Goal: Information Seeking & Learning: Learn about a topic

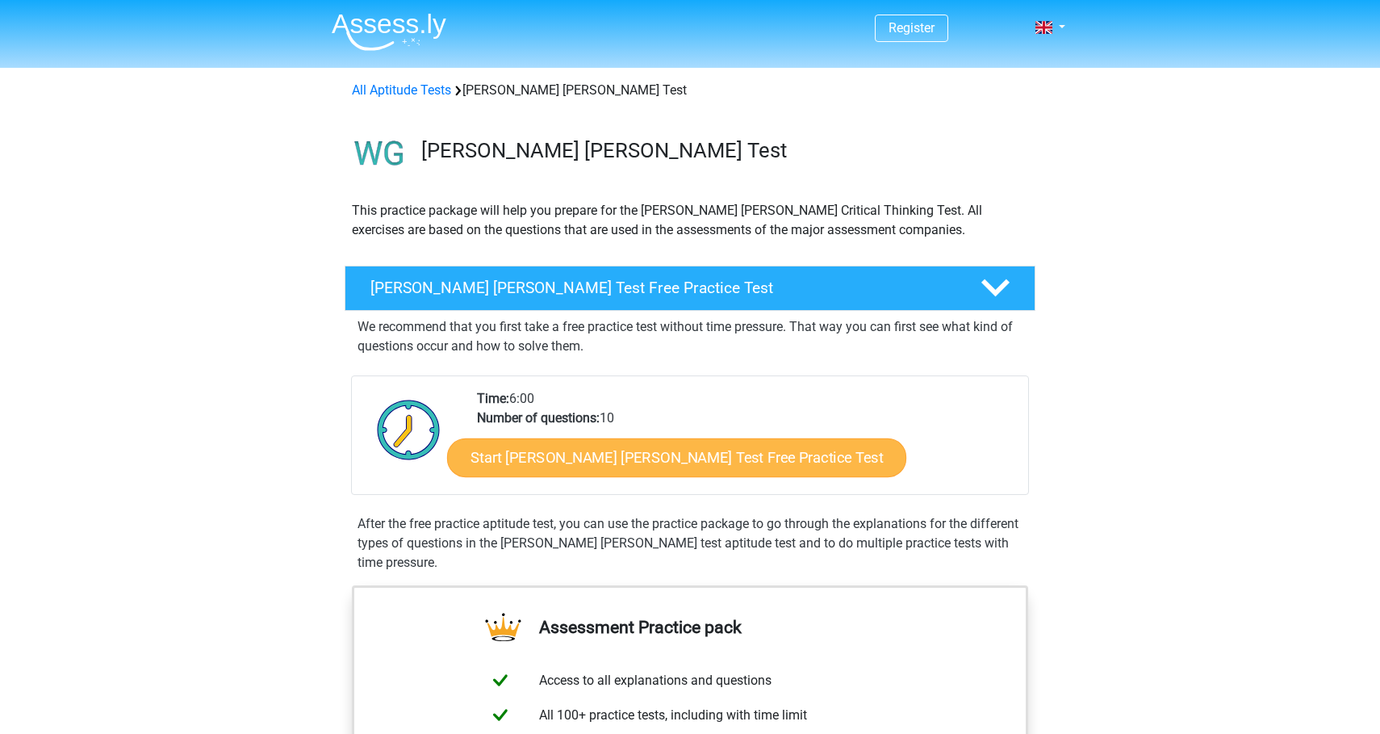
click at [622, 464] on link "Start Watson Glaser Test Free Practice Test" at bounding box center [676, 457] width 459 height 39
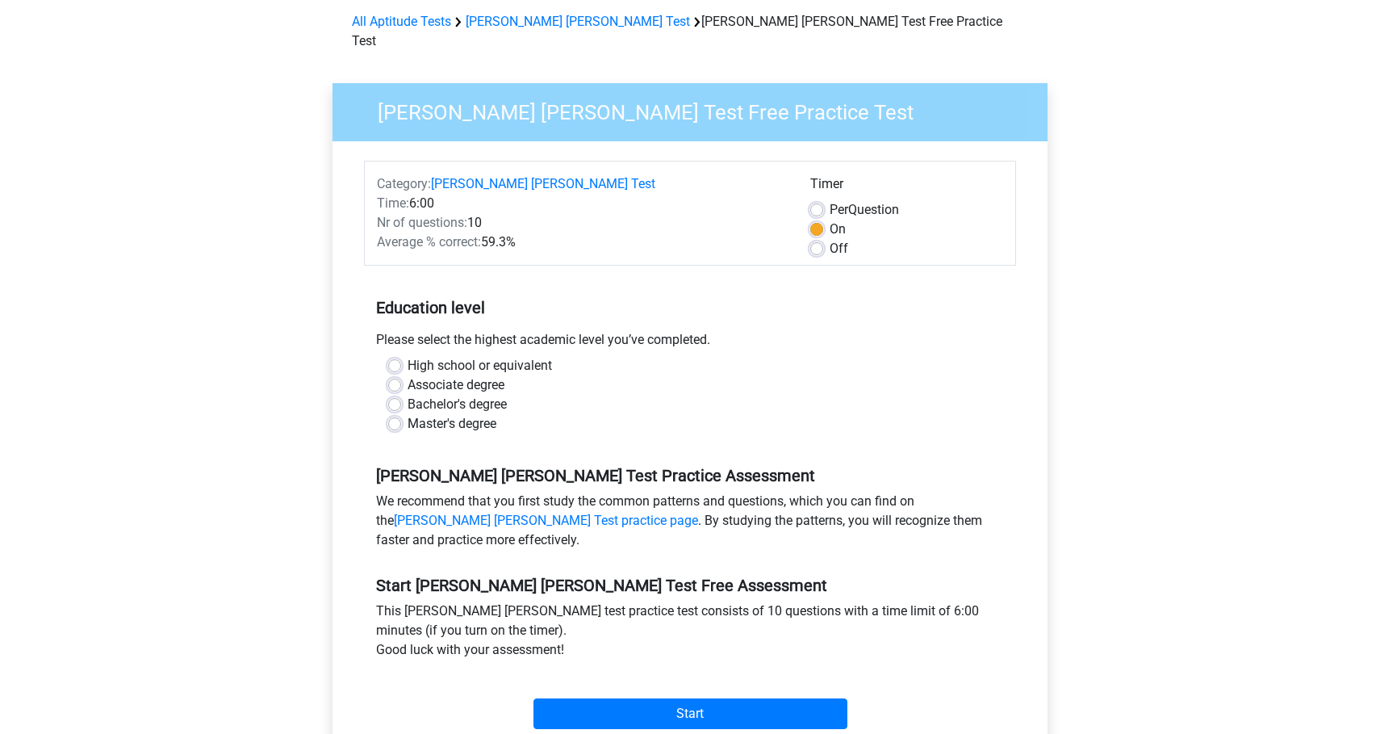
scroll to position [74, 0]
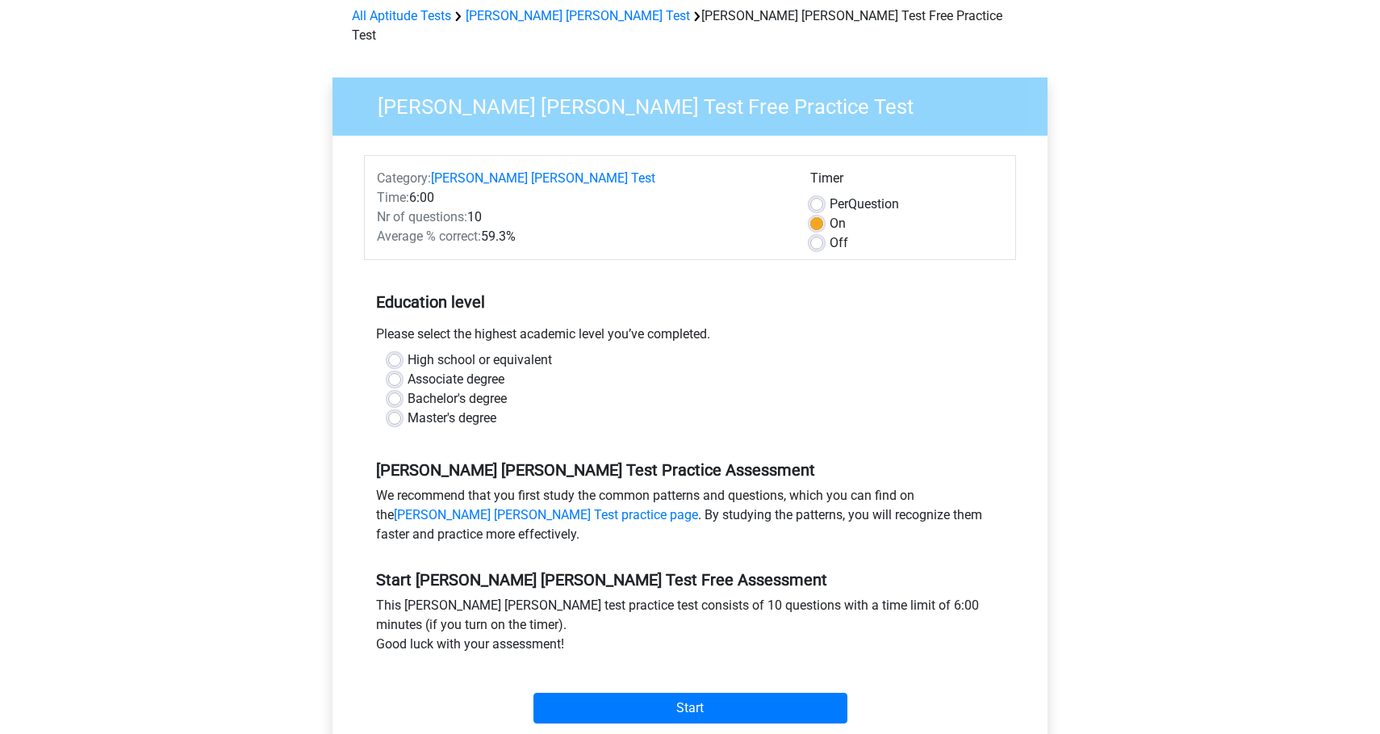
click at [408, 370] on label "Associate degree" at bounding box center [456, 379] width 97 height 19
click at [395, 370] on input "Associate degree" at bounding box center [394, 378] width 13 height 16
radio input "true"
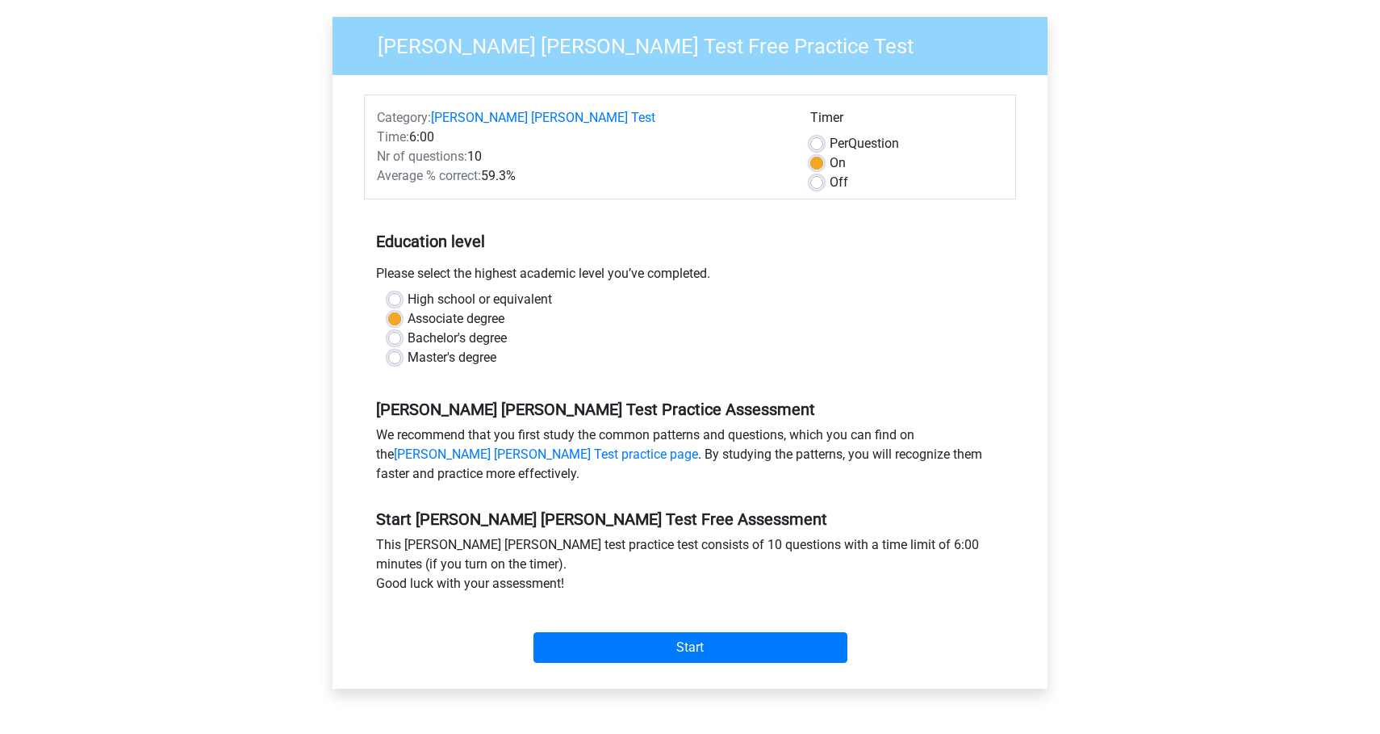
scroll to position [136, 0]
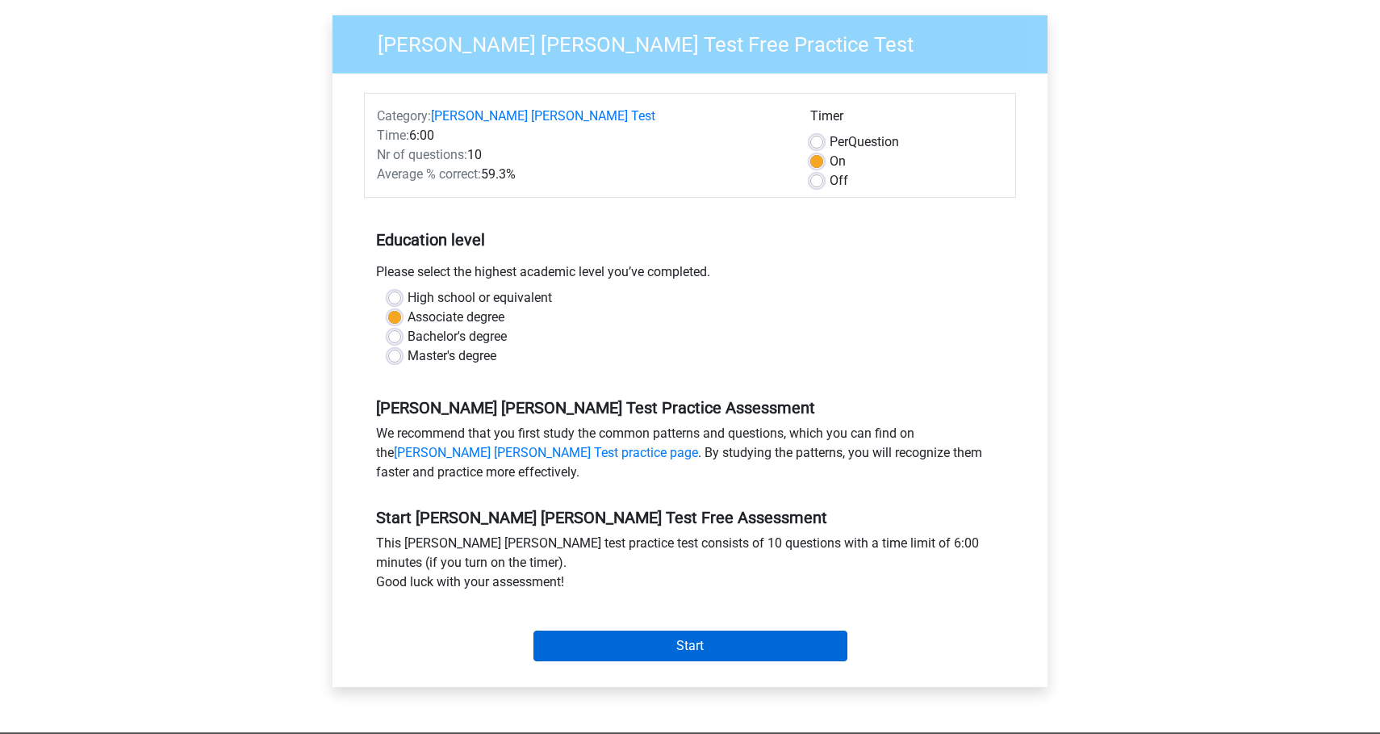
click at [661, 630] on input "Start" at bounding box center [690, 645] width 314 height 31
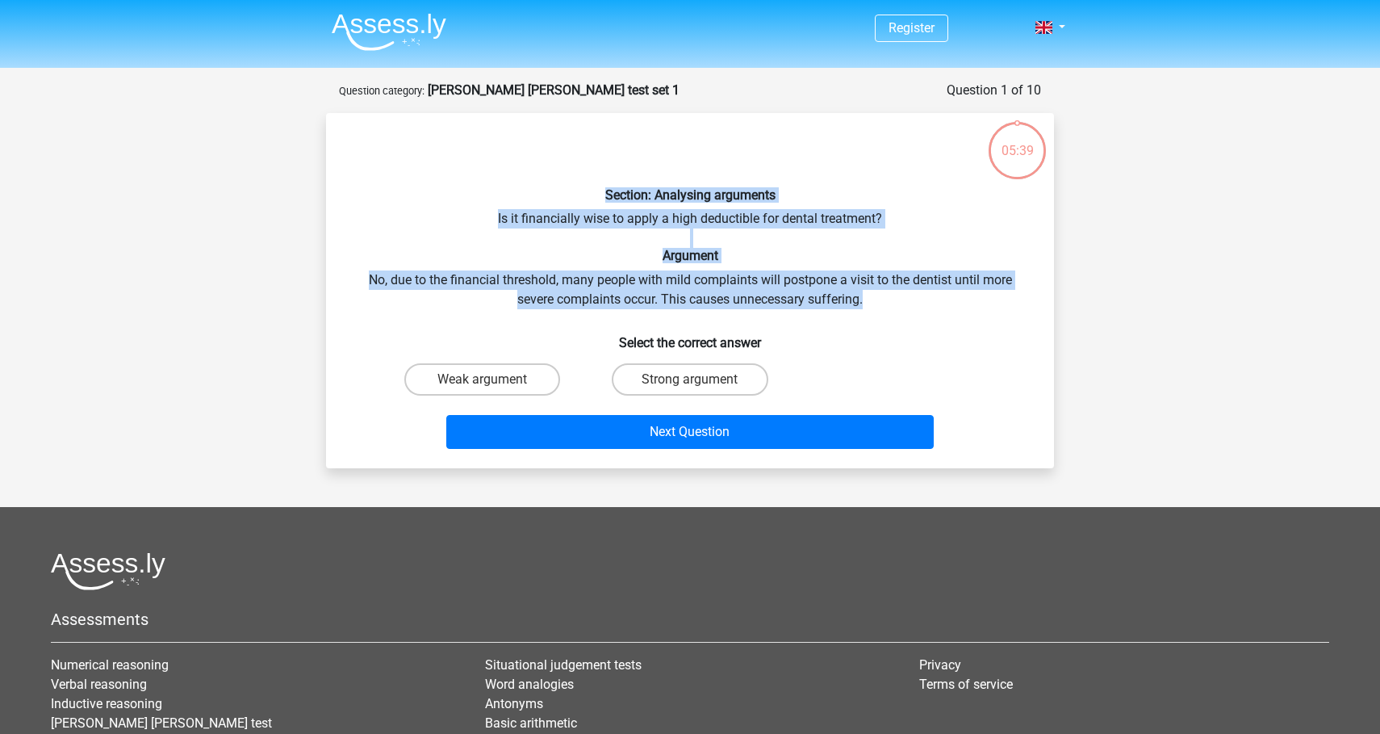
drag, startPoint x: 889, startPoint y: 302, endPoint x: 596, endPoint y: 189, distance: 314.0
click at [596, 189] on div "Section: Analysing arguments Is it financially wise to apply a high deductible …" at bounding box center [689, 290] width 715 height 329
copy div "Section: Analysing arguments Is it financially wise to apply a high deductible …"
click at [661, 383] on label "Strong argument" at bounding box center [690, 379] width 156 height 32
click at [690, 383] on input "Strong argument" at bounding box center [695, 384] width 10 height 10
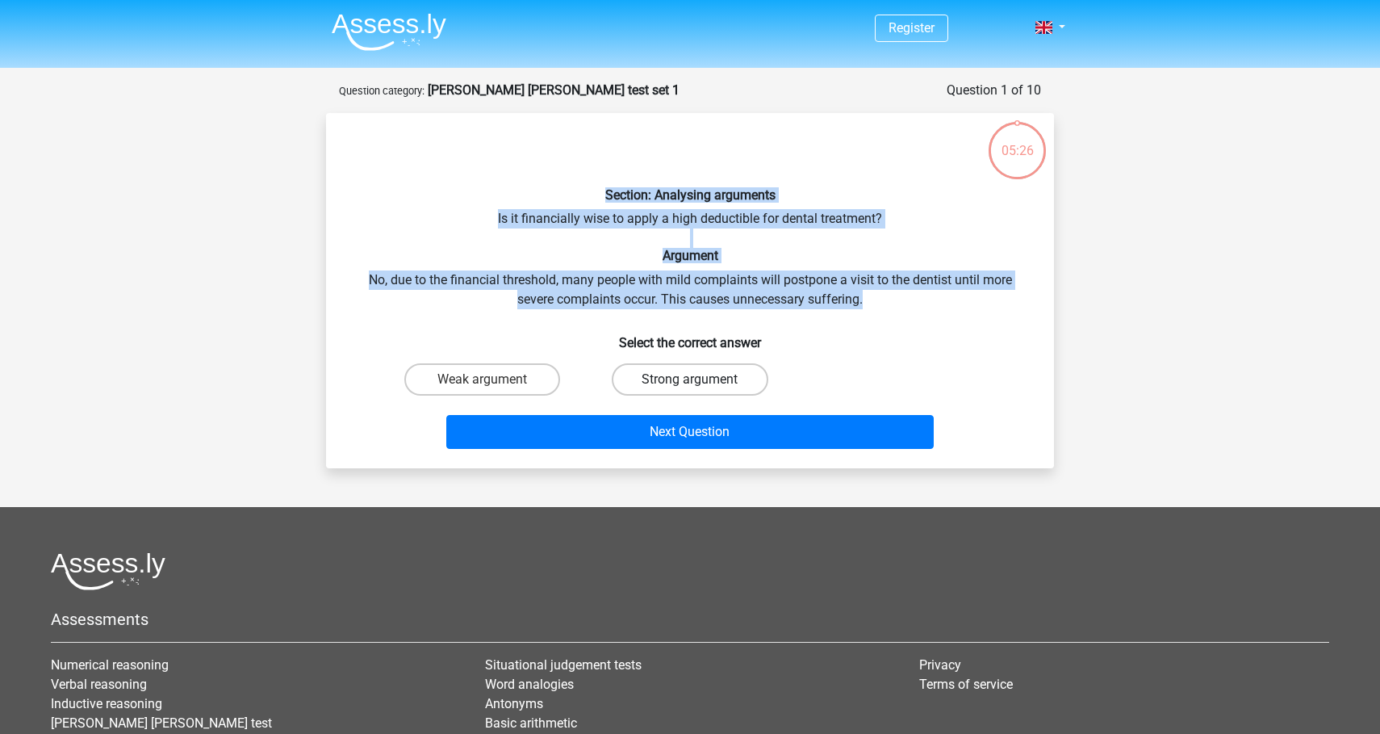
radio input "true"
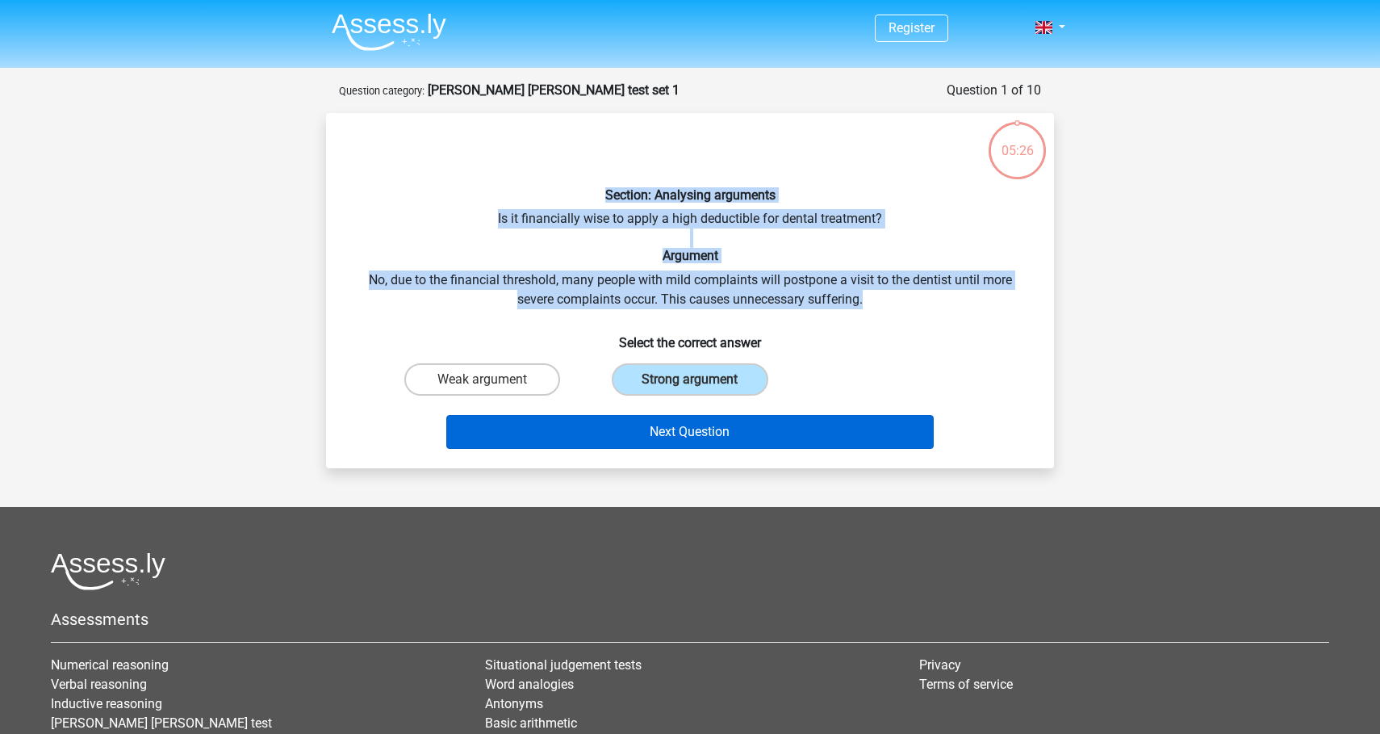
click at [659, 432] on button "Next Question" at bounding box center [690, 432] width 488 height 34
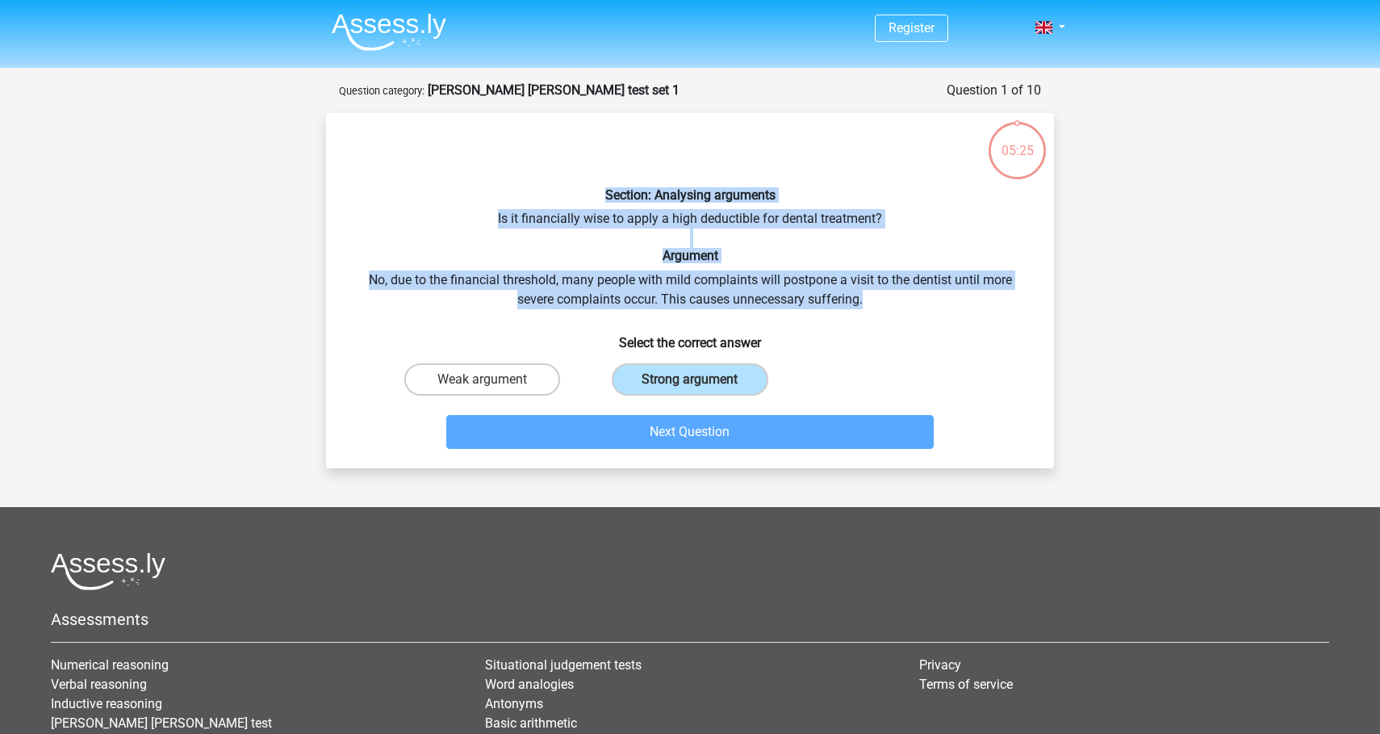
scroll to position [81, 0]
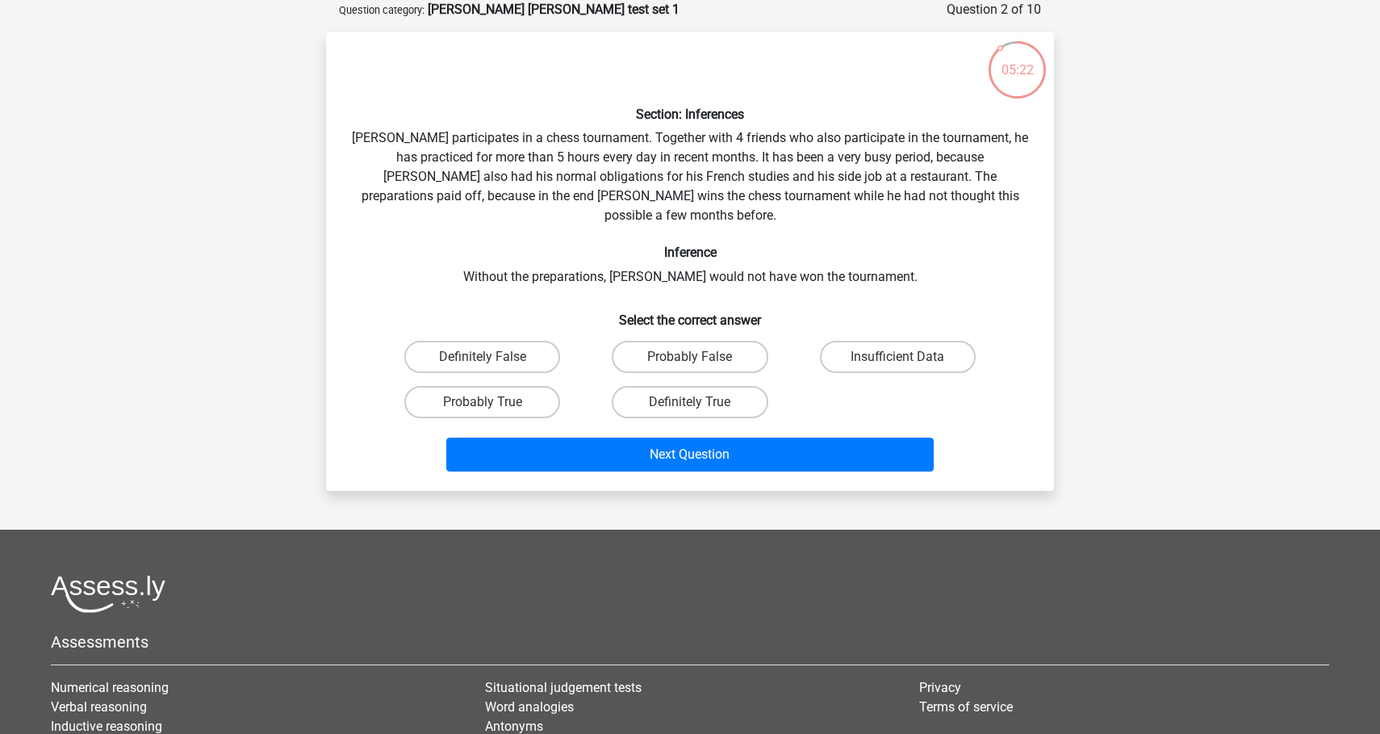
drag, startPoint x: 792, startPoint y: 409, endPoint x: 809, endPoint y: 378, distance: 35.0
click at [809, 378] on div "Section: Inferences Pablo participates in a chess tournament. Together with 4 f…" at bounding box center [689, 261] width 715 height 433
drag, startPoint x: 807, startPoint y: 386, endPoint x: 535, endPoint y: 341, distance: 275.7
click at [535, 341] on div "Definitely False Probably False Insufficient Data Probably True Definitely True" at bounding box center [689, 379] width 623 height 90
click at [826, 299] on h6 "Select the correct answer" at bounding box center [690, 313] width 676 height 28
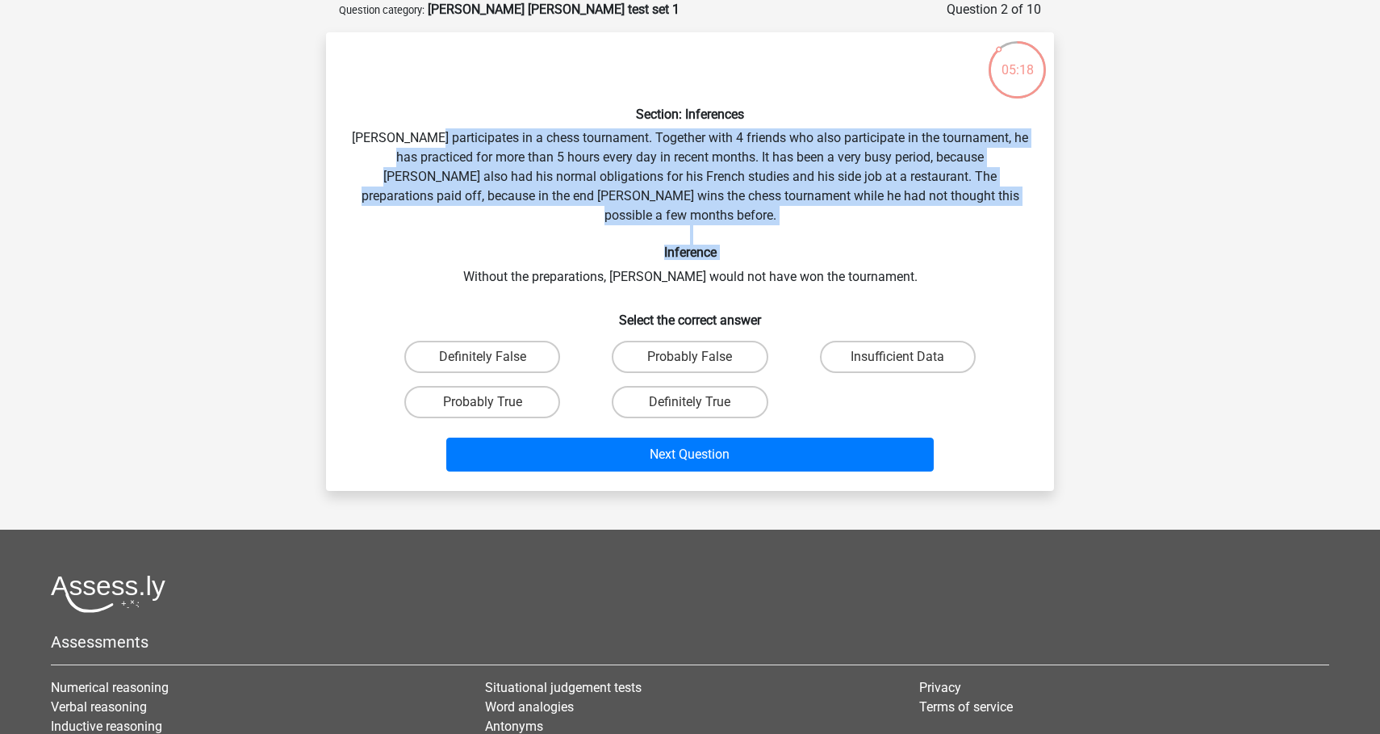
drag, startPoint x: 881, startPoint y: 245, endPoint x: 448, endPoint y: 147, distance: 444.2
click at [440, 142] on div "Section: Inferences Pablo participates in a chess tournament. Together with 4 f…" at bounding box center [689, 261] width 715 height 433
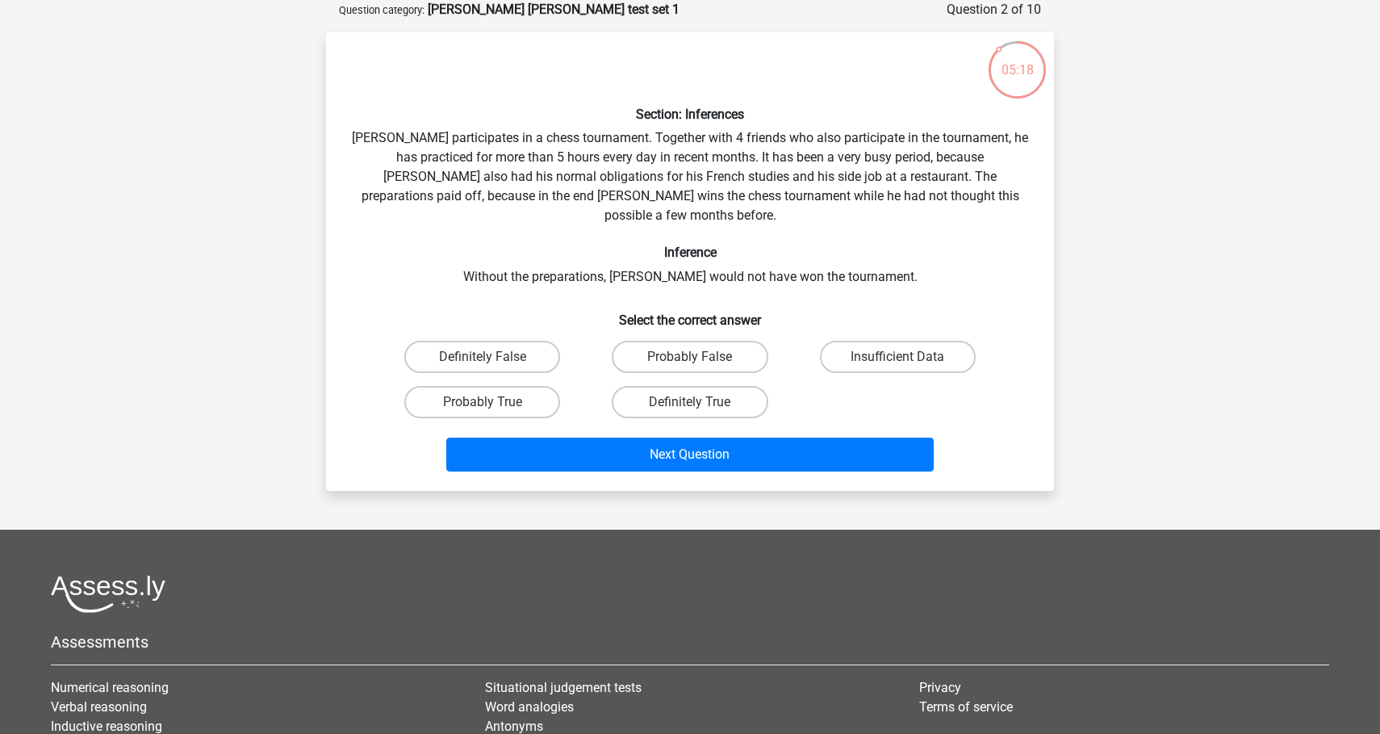
click at [526, 178] on div "Section: Inferences Pablo participates in a chess tournament. Together with 4 f…" at bounding box center [689, 261] width 715 height 433
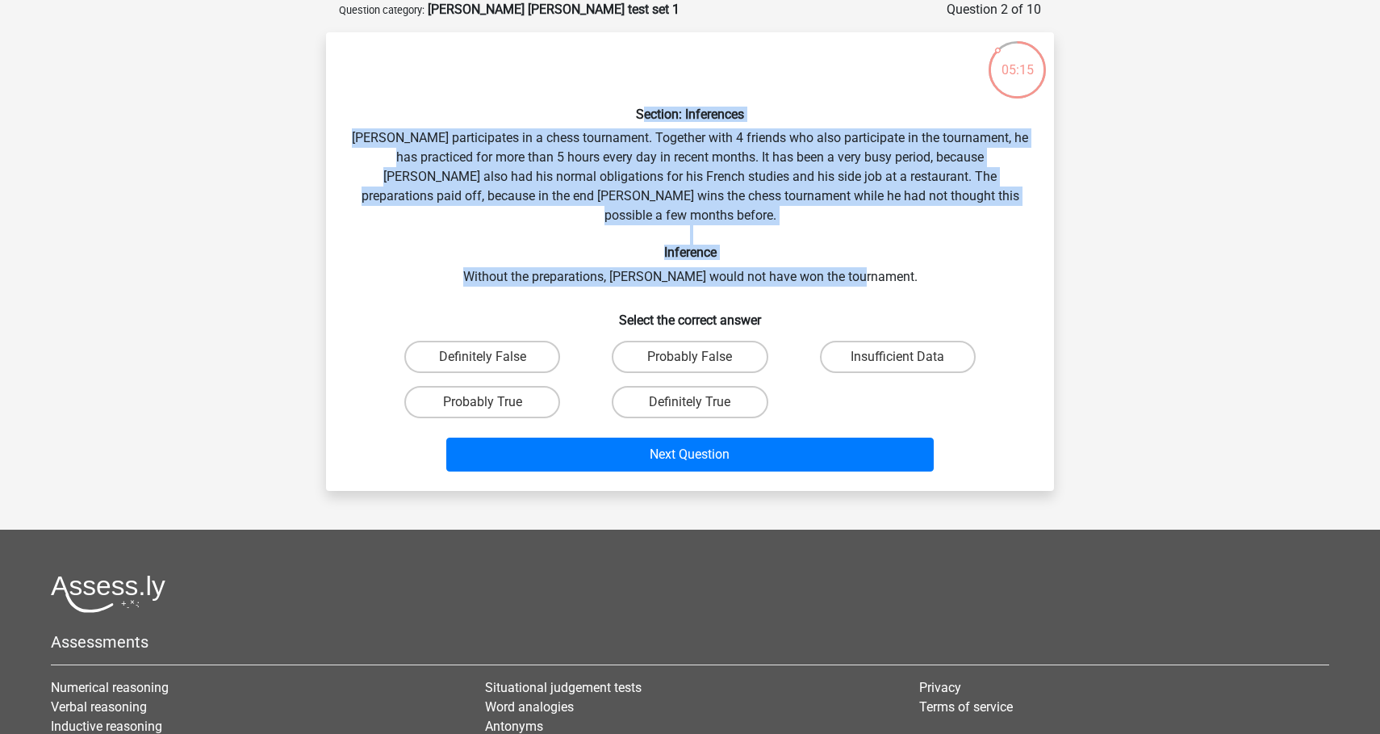
drag, startPoint x: 898, startPoint y: 255, endPoint x: 636, endPoint y: 119, distance: 295.6
click at [636, 119] on div "Section: Inferences Pablo participates in a chess tournament. Together with 4 f…" at bounding box center [689, 261] width 715 height 433
copy div "ection: Inferences Pablo participates in a chess tournament. Together with 4 fr…"
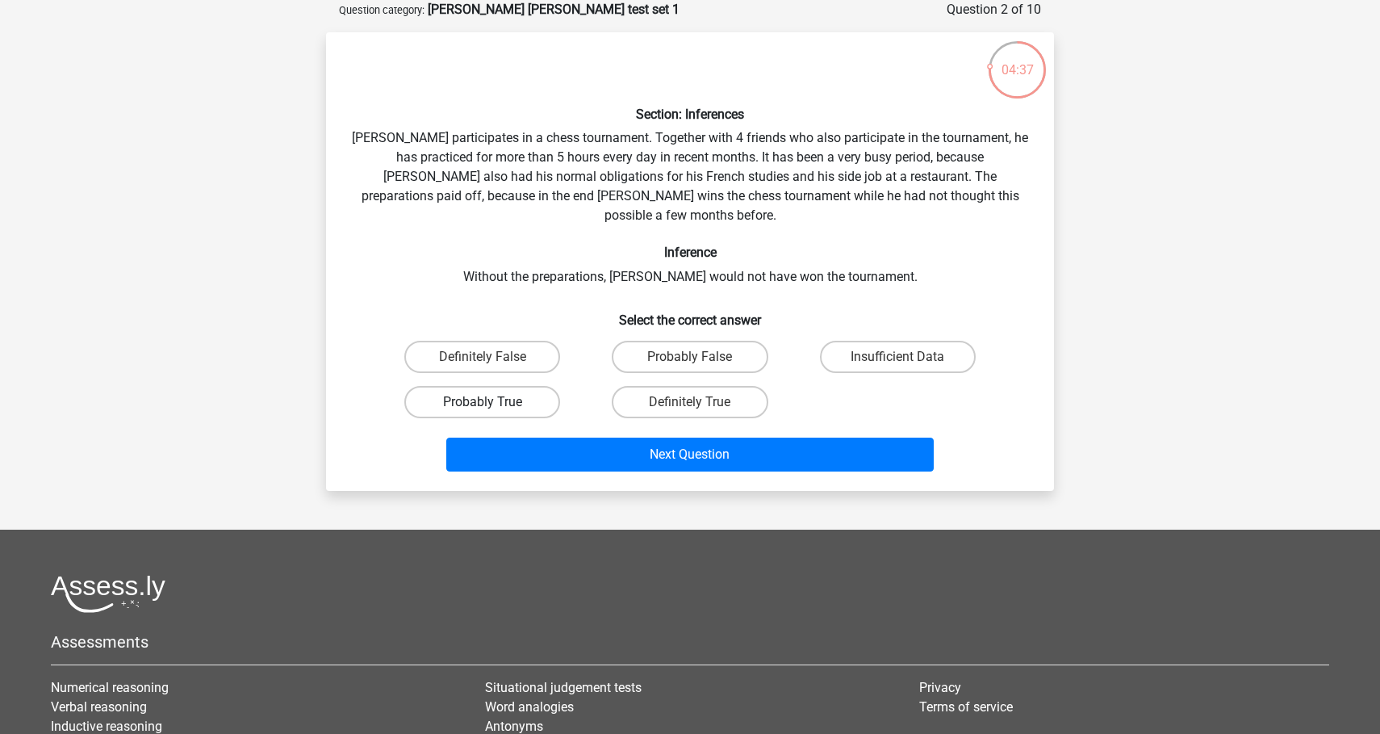
click at [492, 386] on label "Probably True" at bounding box center [482, 402] width 156 height 32
click at [492, 402] on input "Probably True" at bounding box center [488, 407] width 10 height 10
radio input "true"
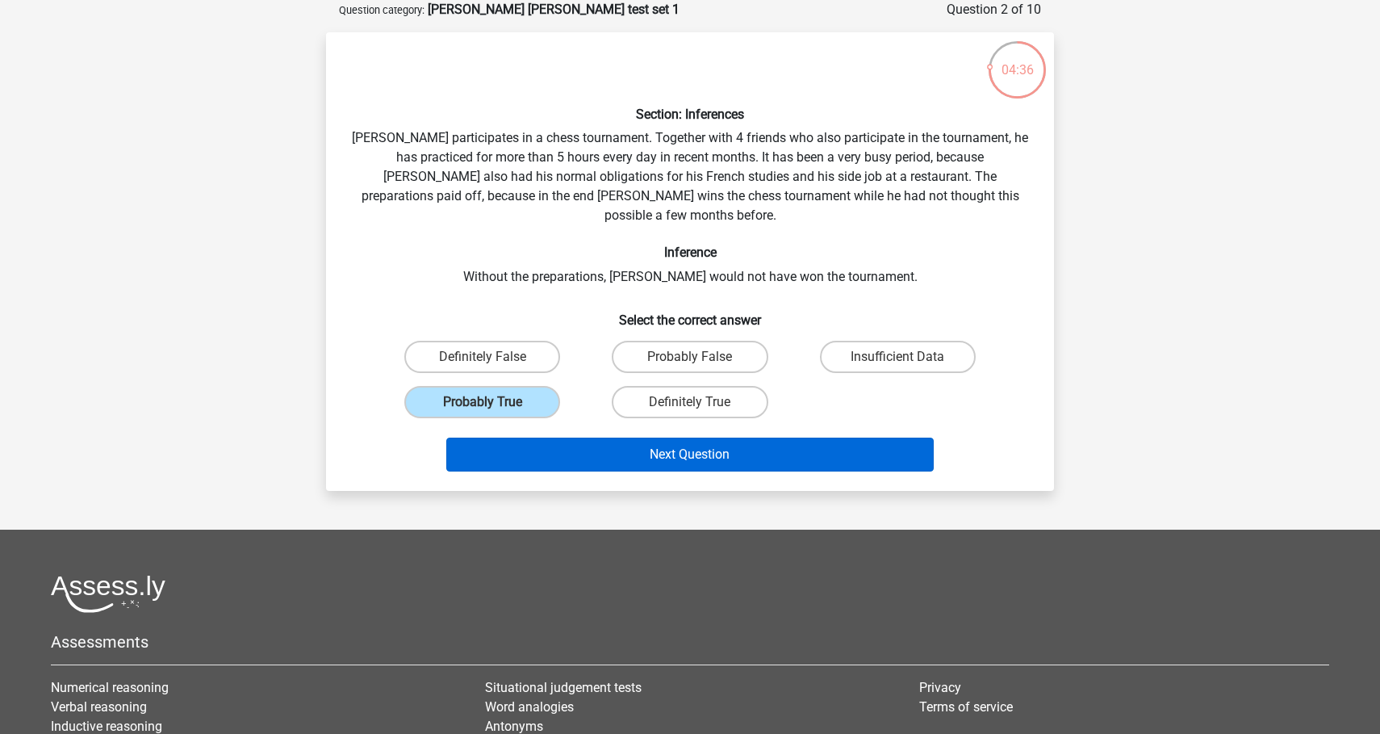
click at [613, 443] on button "Next Question" at bounding box center [690, 454] width 488 height 34
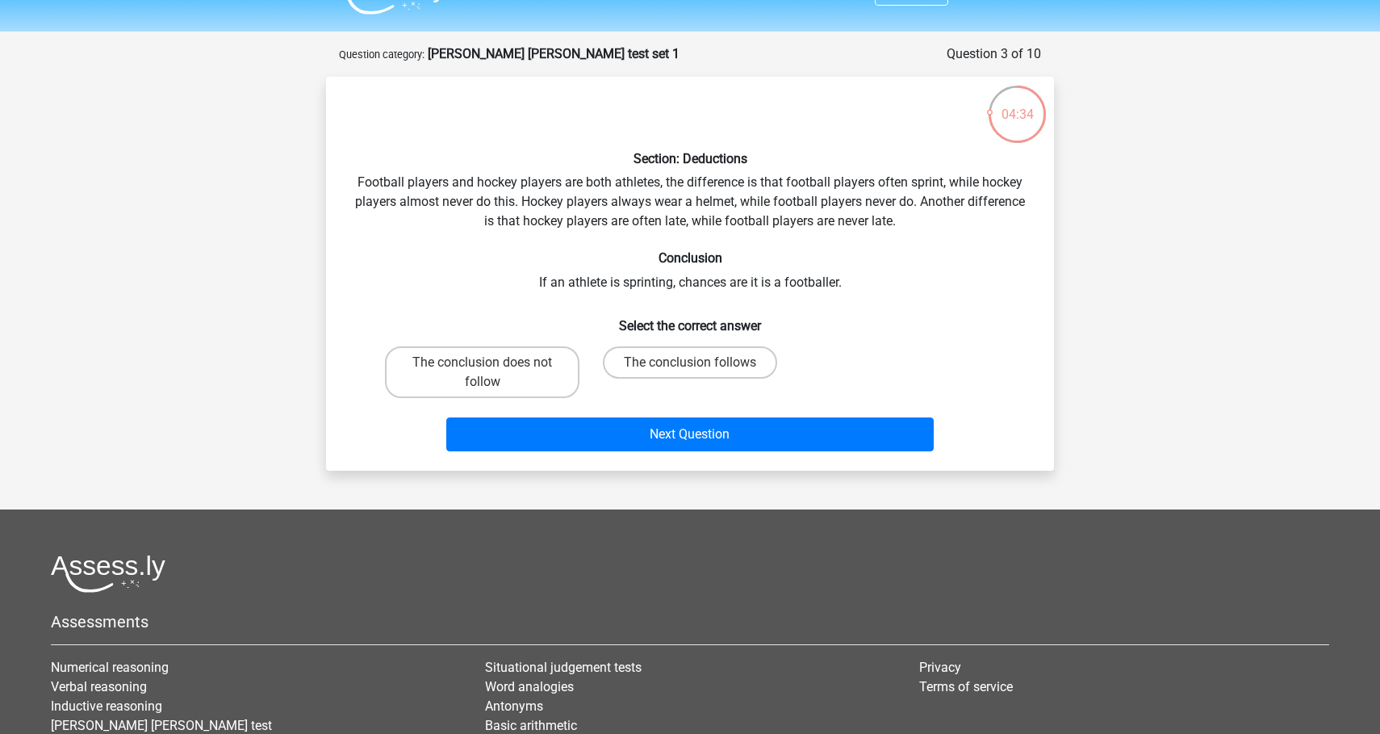
scroll to position [36, 0]
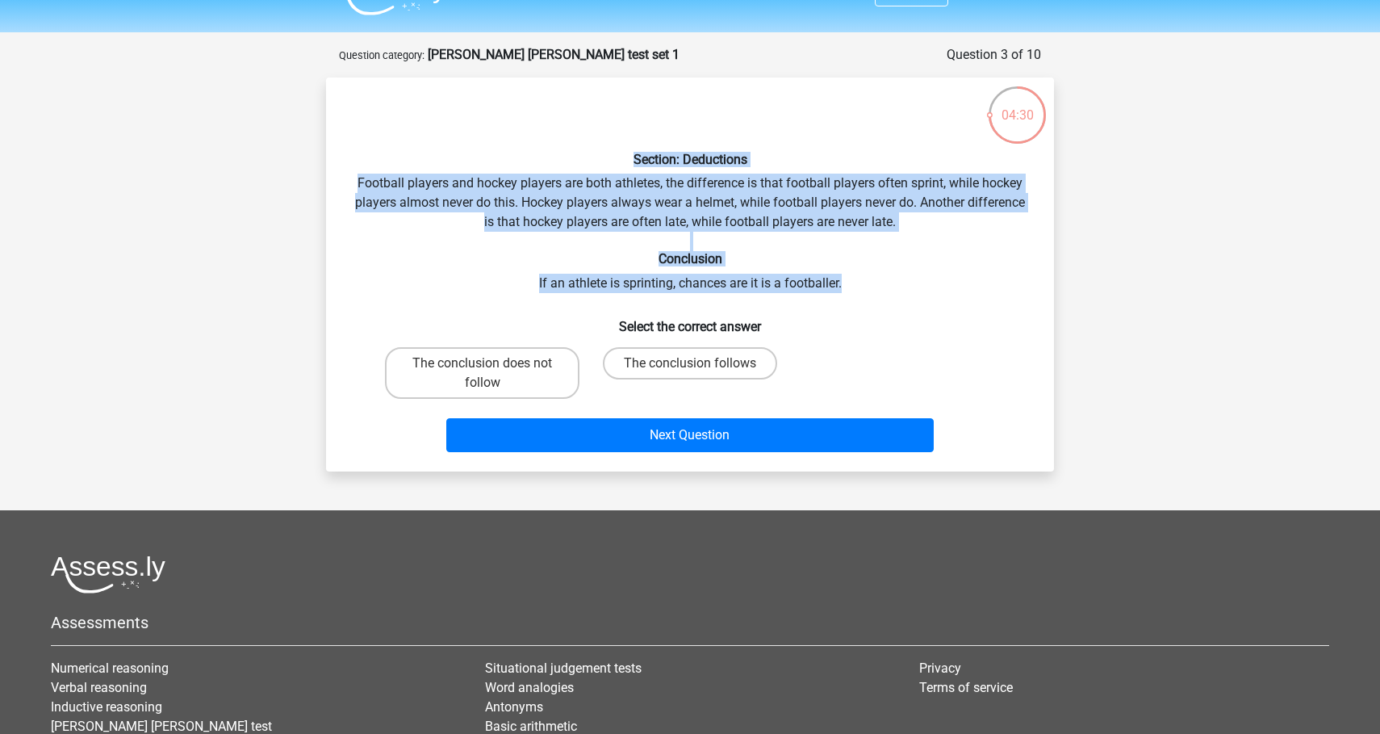
drag, startPoint x: 900, startPoint y: 283, endPoint x: 557, endPoint y: 153, distance: 366.7
click at [557, 153] on div "Section: Deductions Football players and hockey players are both athletes, the …" at bounding box center [689, 274] width 715 height 368
copy div "Section: Deductions Football players and hockey players are both athletes, the …"
click at [666, 353] on label "The conclusion follows" at bounding box center [690, 363] width 174 height 32
click at [690, 363] on input "The conclusion follows" at bounding box center [695, 368] width 10 height 10
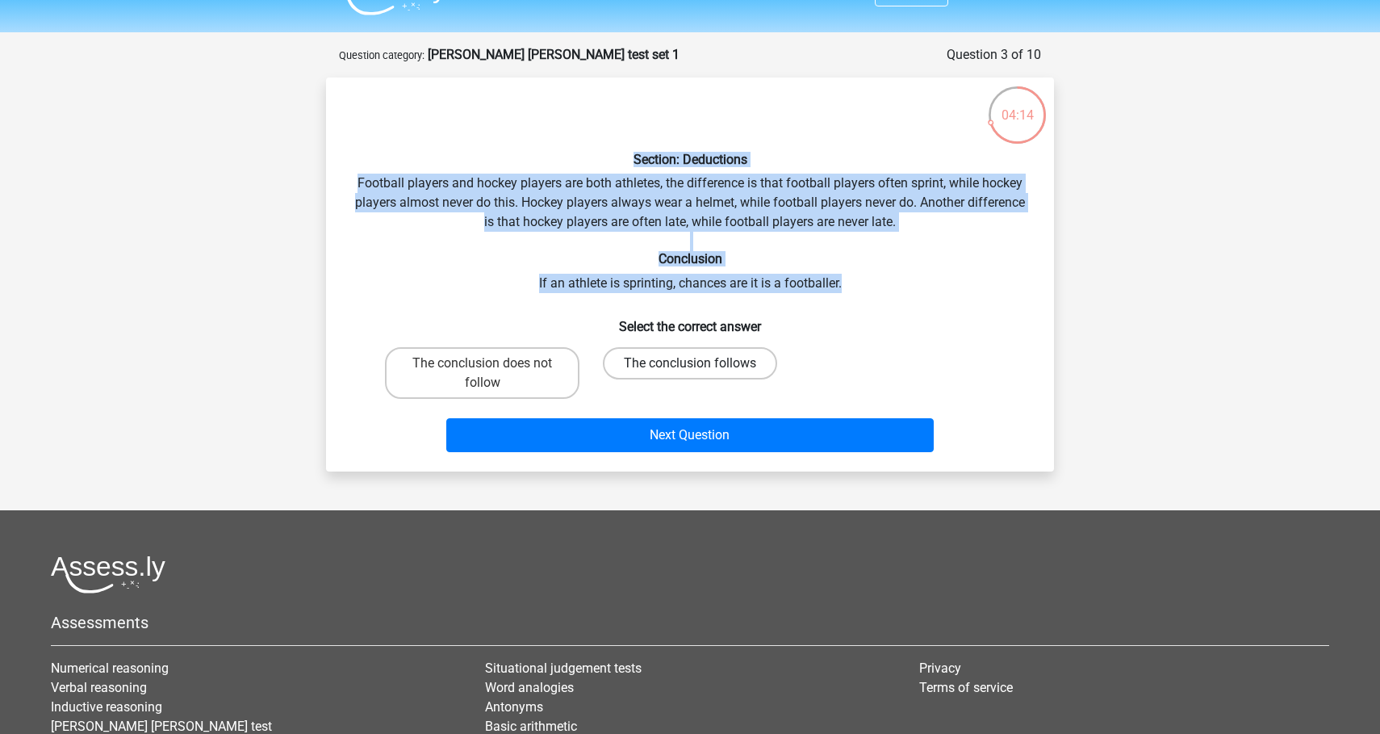
radio input "true"
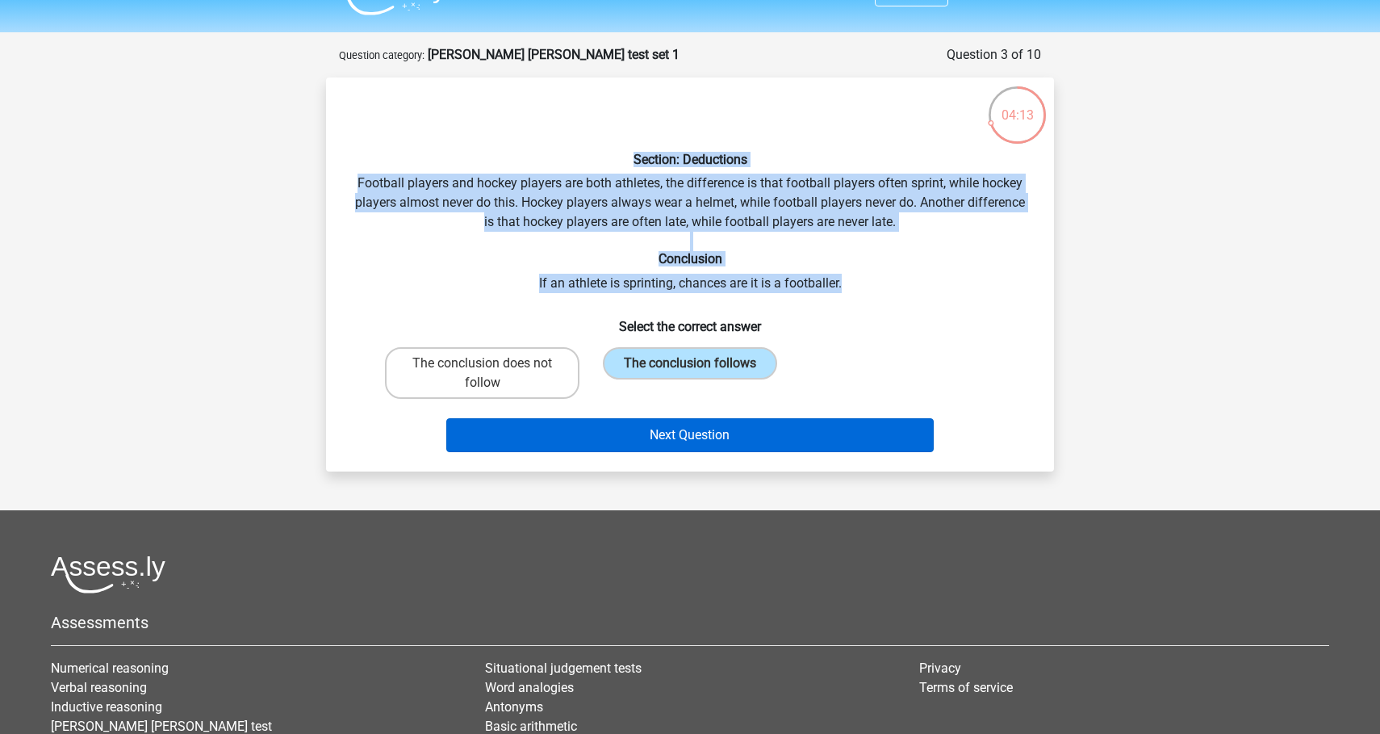
click at [662, 442] on button "Next Question" at bounding box center [690, 435] width 488 height 34
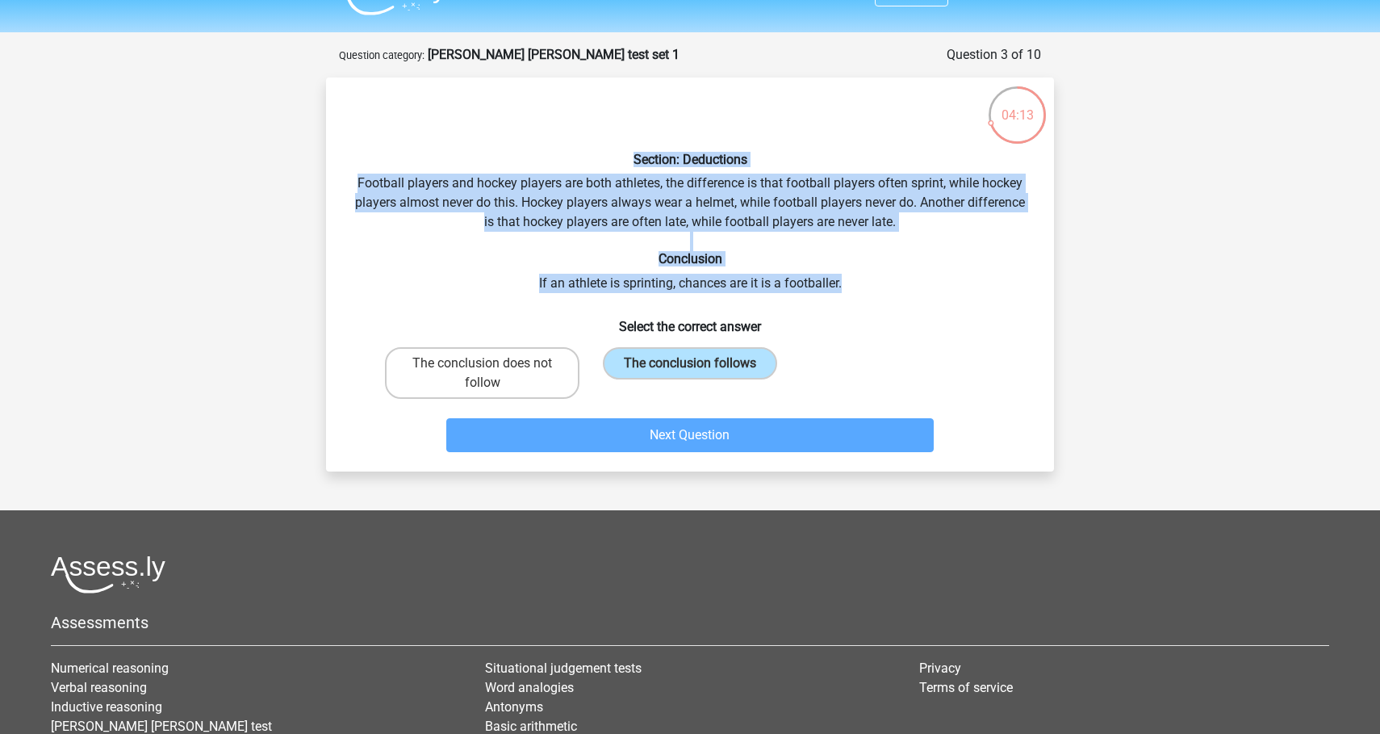
scroll to position [81, 0]
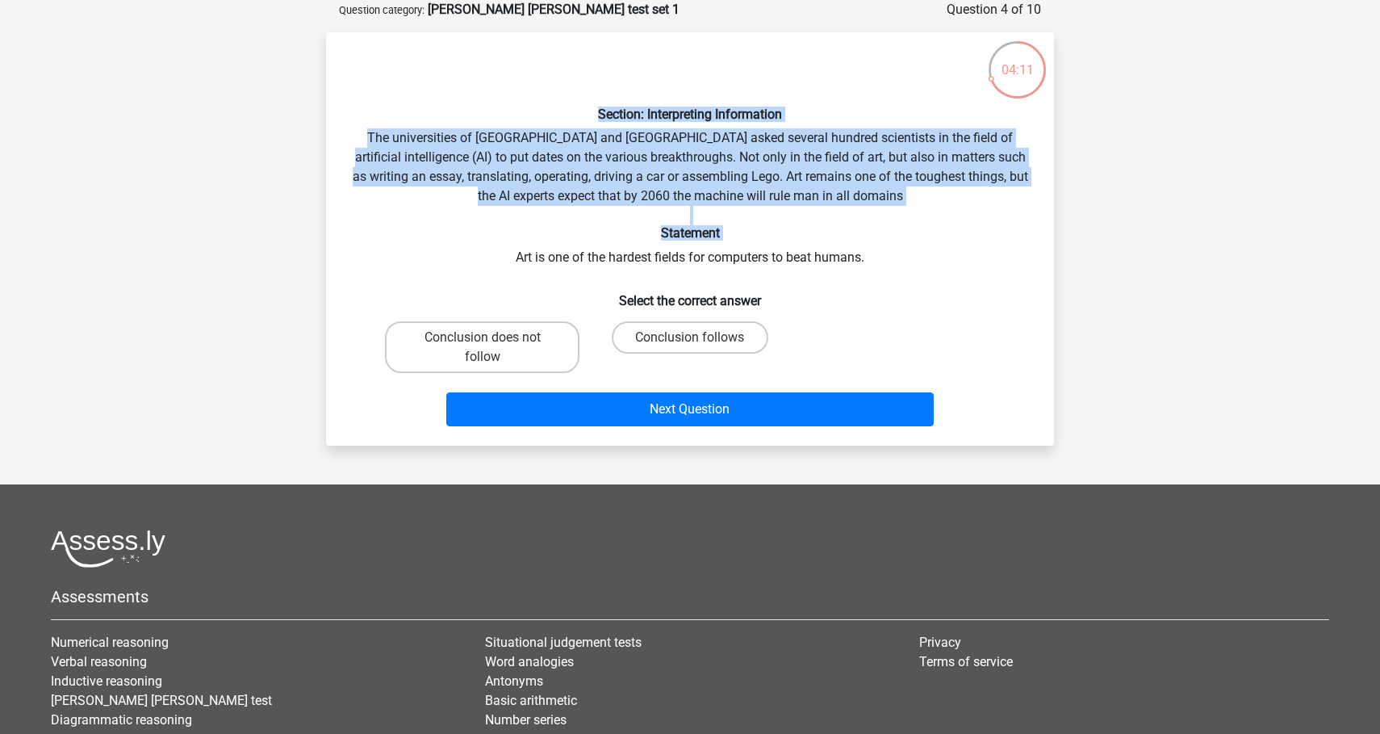
drag, startPoint x: 909, startPoint y: 243, endPoint x: 533, endPoint y: 106, distance: 399.5
click at [533, 105] on div "Section: Interpreting Information The universities of Oxford and Yale asked sev…" at bounding box center [689, 238] width 715 height 387
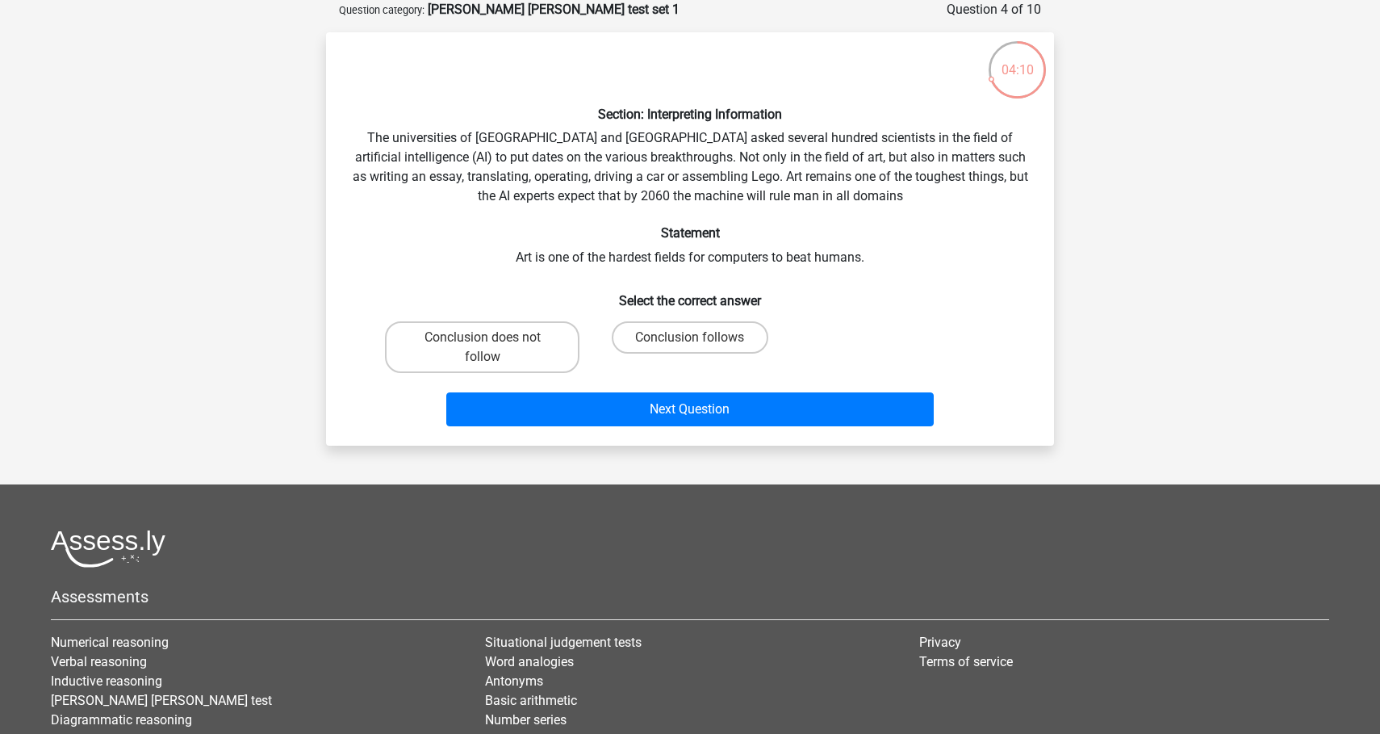
click at [632, 178] on div "Section: Interpreting Information The universities of Oxford and Yale asked sev…" at bounding box center [689, 238] width 715 height 387
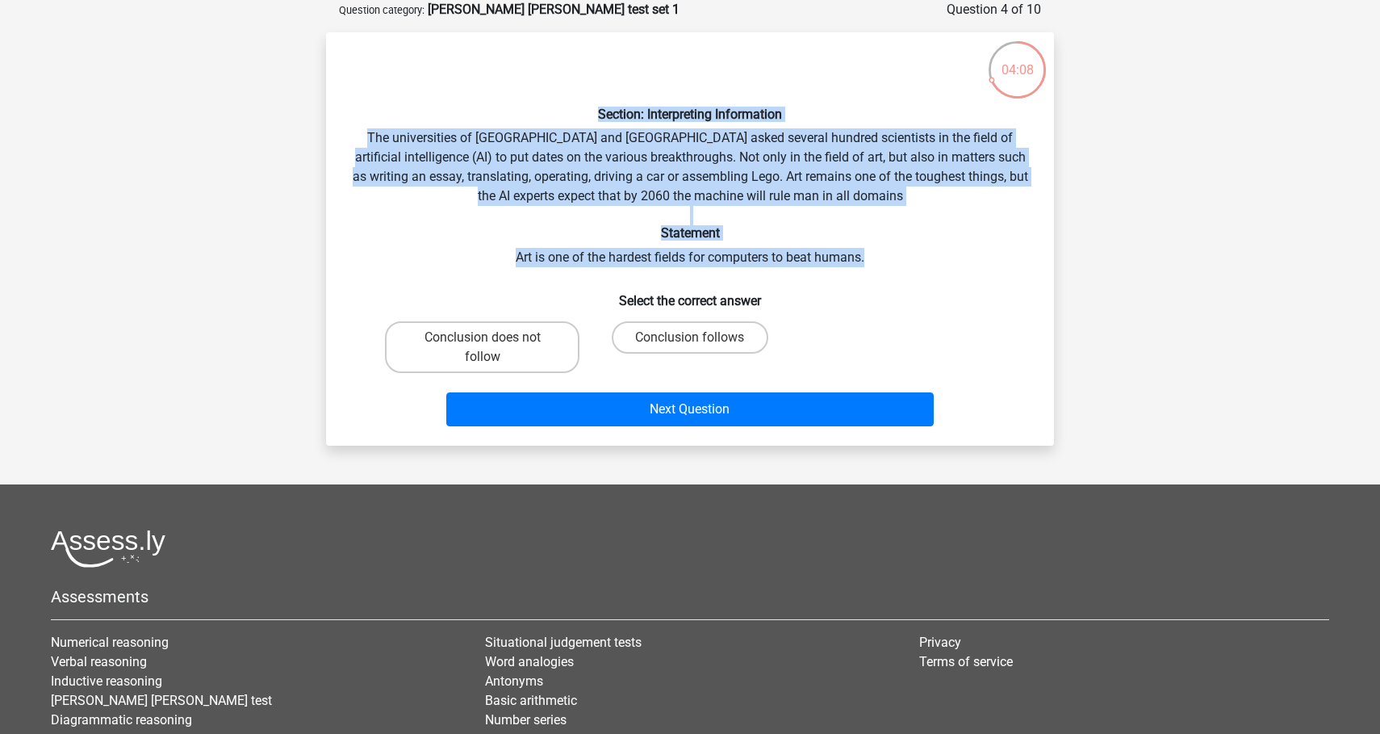
drag, startPoint x: 873, startPoint y: 253, endPoint x: 582, endPoint y: 114, distance: 323.0
click at [582, 114] on div "Section: Interpreting Information The universities of Oxford and Yale asked sev…" at bounding box center [689, 238] width 715 height 387
copy div "Section: Interpreting Information The universities of Oxford and Yale asked sev…"
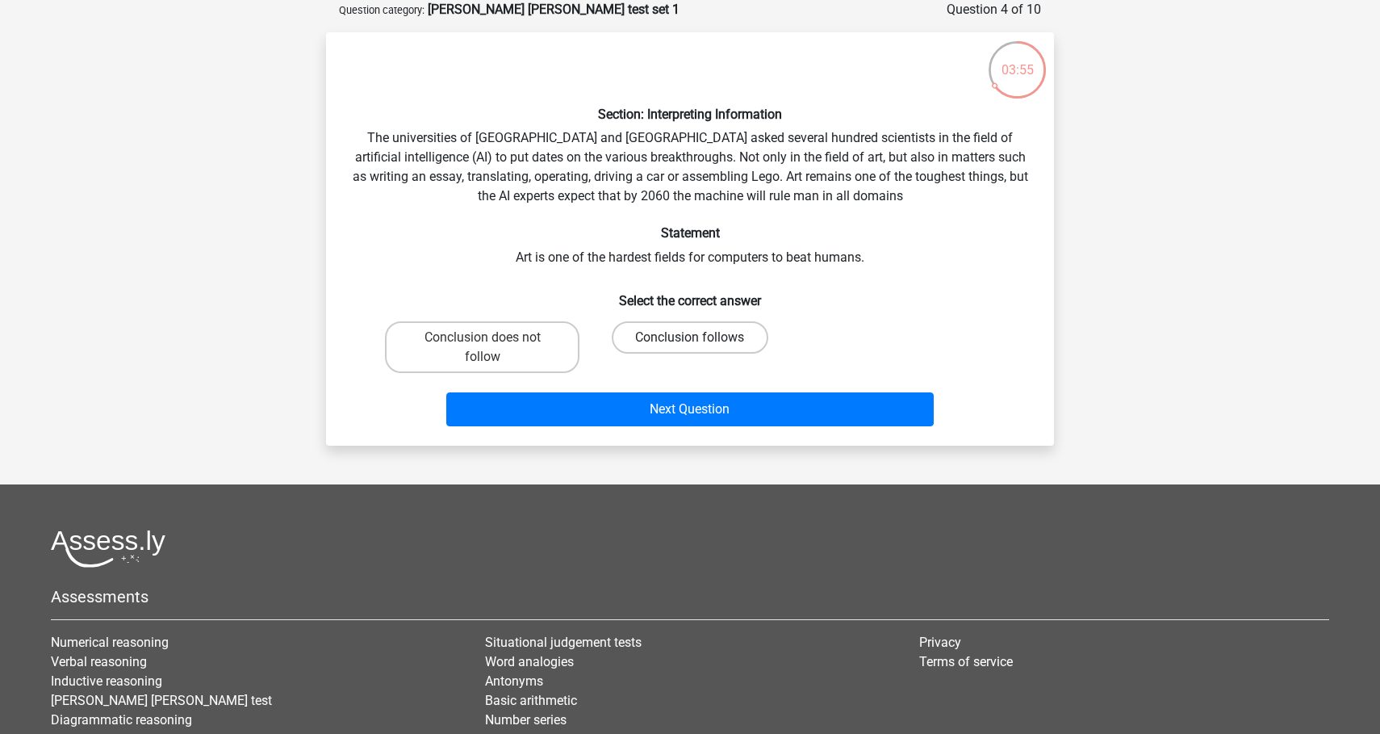
click at [688, 341] on label "Conclusion follows" at bounding box center [690, 337] width 156 height 32
click at [690, 341] on input "Conclusion follows" at bounding box center [695, 342] width 10 height 10
radio input "true"
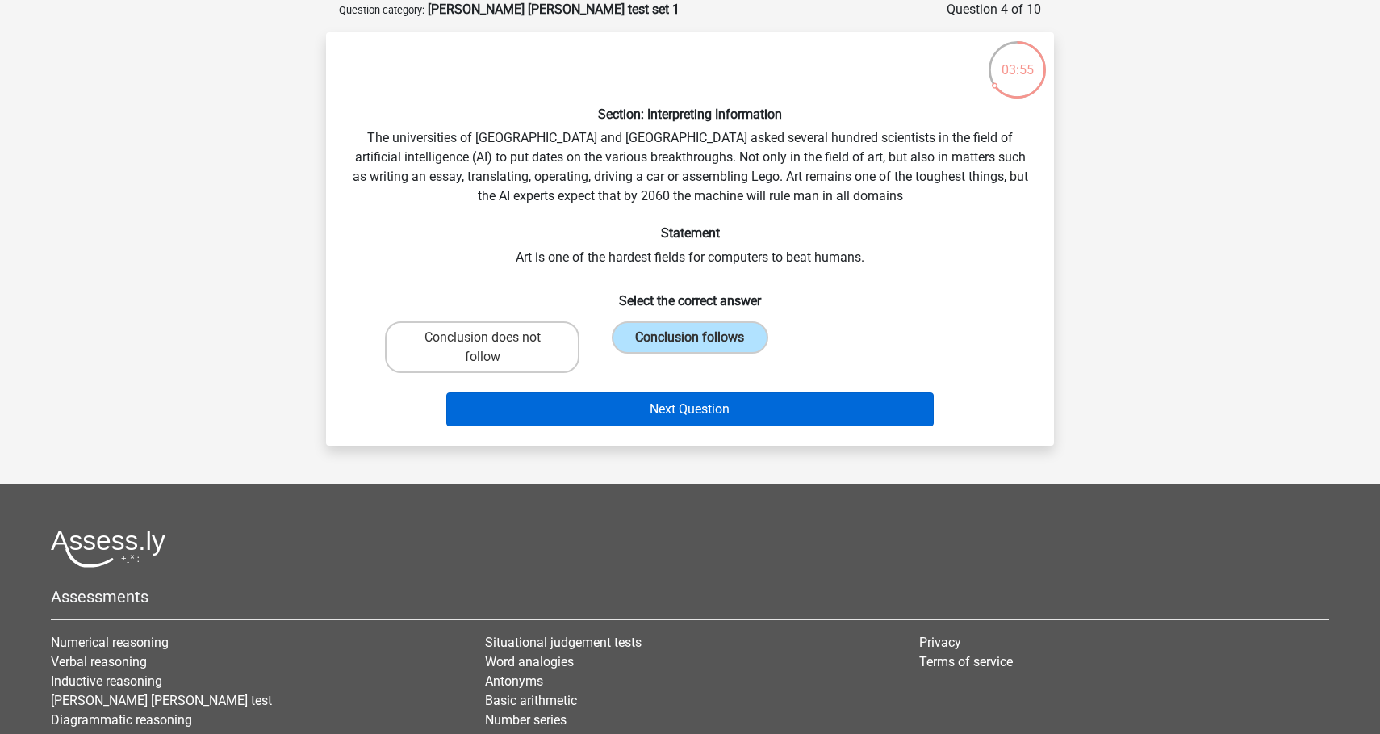
click at [710, 407] on button "Next Question" at bounding box center [690, 409] width 488 height 34
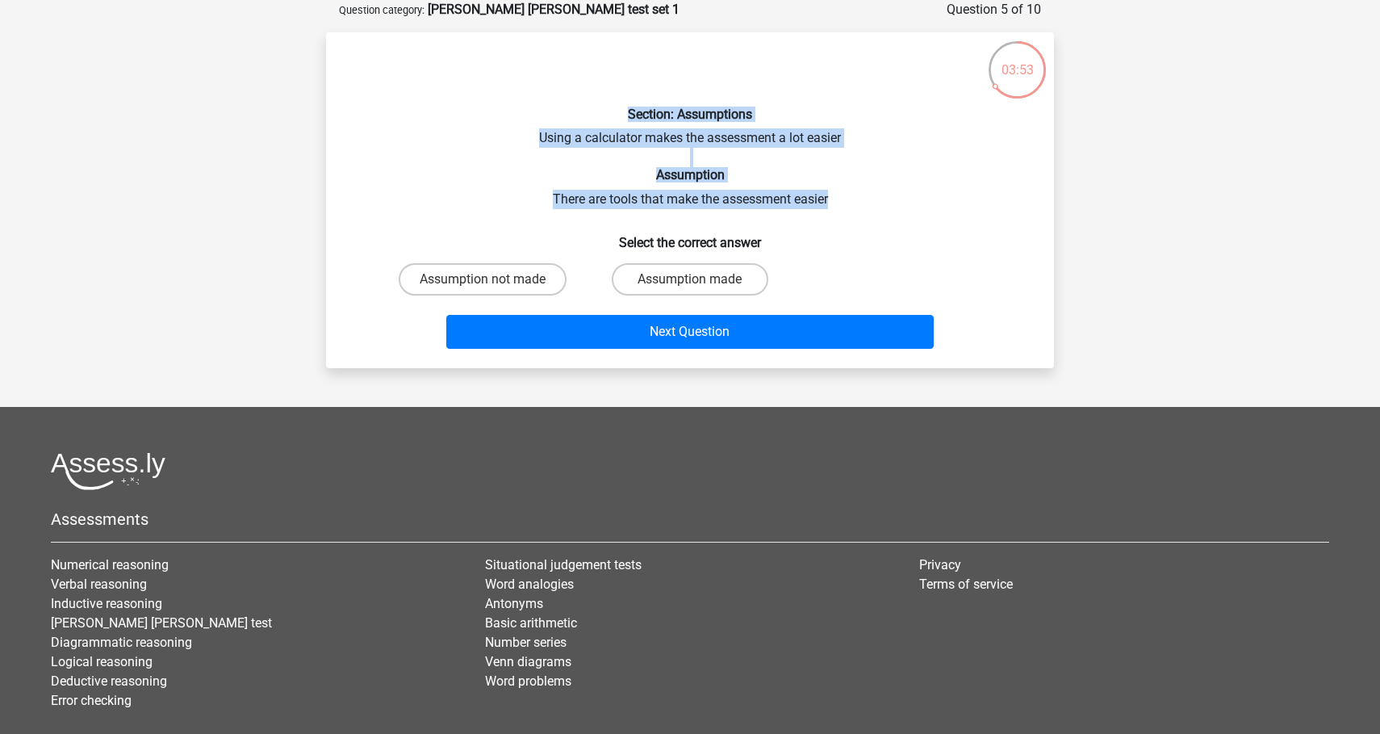
drag, startPoint x: 858, startPoint y: 196, endPoint x: 543, endPoint y: 114, distance: 325.3
click at [543, 114] on div "Section: Assumptions Using a calculator makes the assessment a lot easier Assum…" at bounding box center [689, 200] width 715 height 310
copy div "Section: Assumptions Using a calculator makes the assessment a lot easier Assum…"
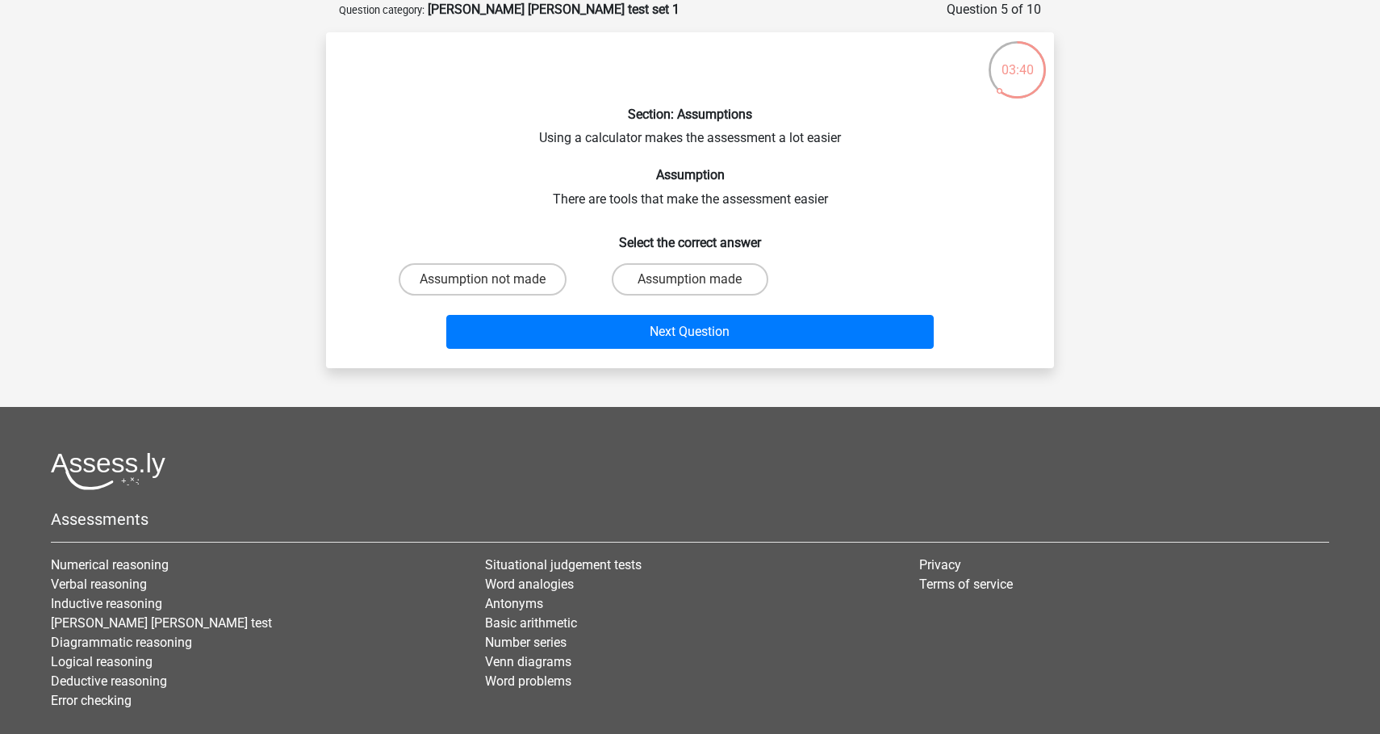
click at [674, 250] on div "Section: Assumptions Using a calculator makes the assessment a lot easier Assum…" at bounding box center [689, 200] width 715 height 310
click at [674, 261] on div "Assumption made" at bounding box center [689, 279] width 207 height 45
click at [674, 268] on label "Assumption made" at bounding box center [690, 279] width 156 height 32
click at [690, 279] on input "Assumption made" at bounding box center [695, 284] width 10 height 10
radio input "true"
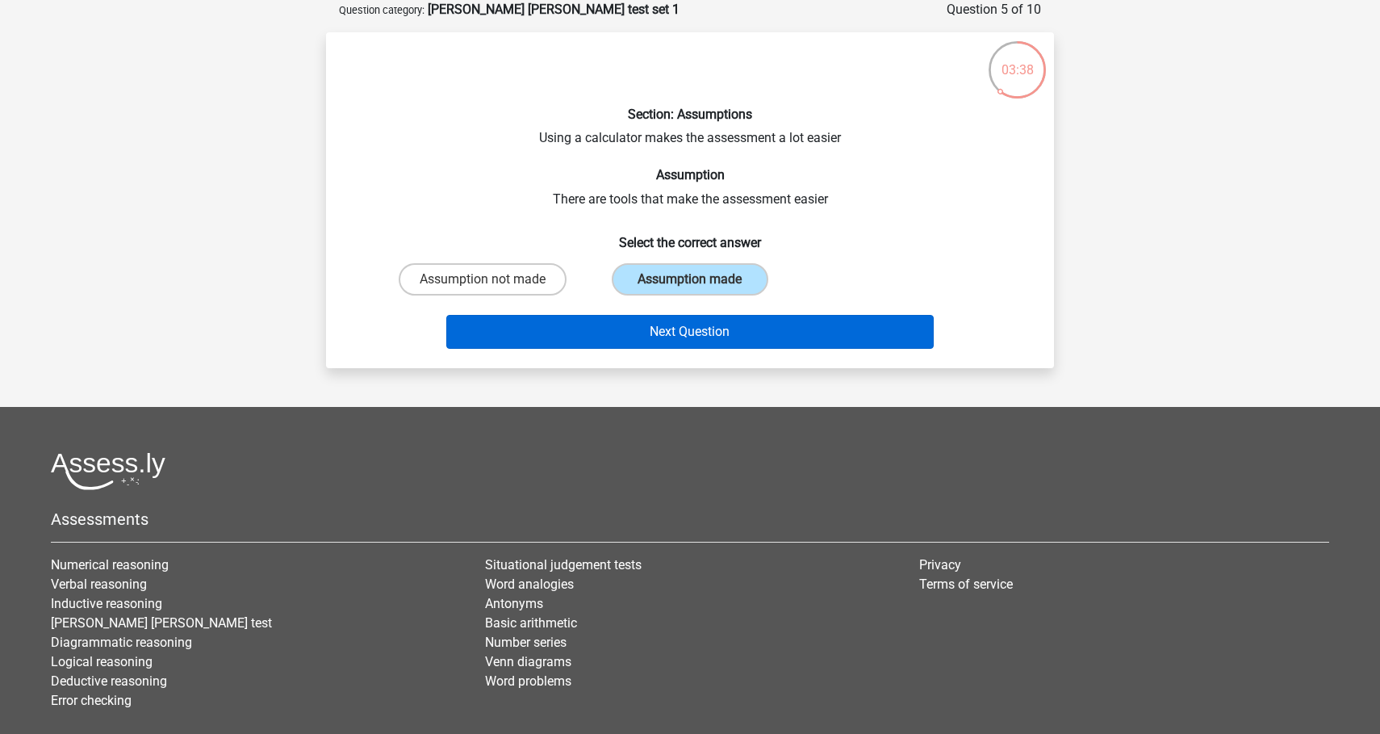
click at [725, 324] on button "Next Question" at bounding box center [690, 332] width 488 height 34
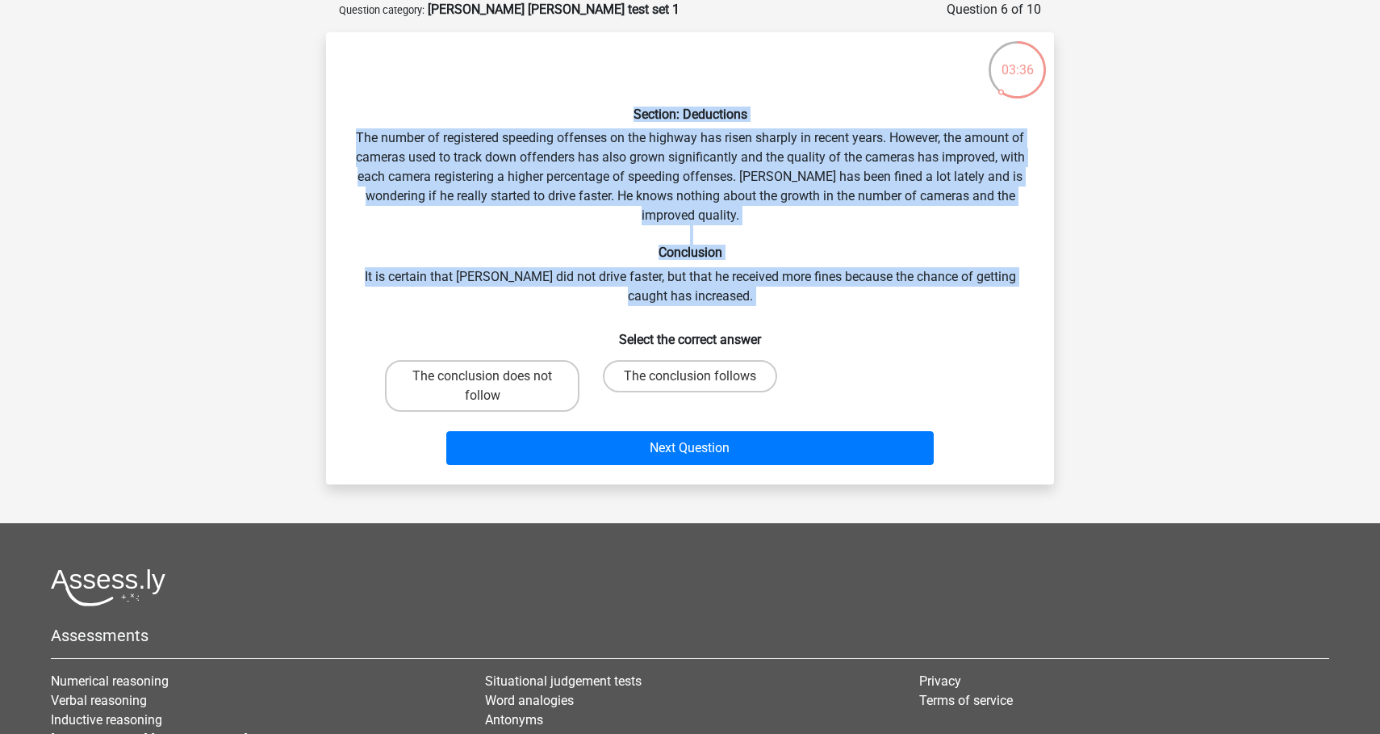
drag, startPoint x: 852, startPoint y: 328, endPoint x: 557, endPoint y: 110, distance: 367.5
click at [557, 109] on div "Section: Deductions The number of registered speeding offenses on the highway h…" at bounding box center [689, 258] width 715 height 426
copy div "Section: Deductions The number of registered speeding offenses on the highway h…"
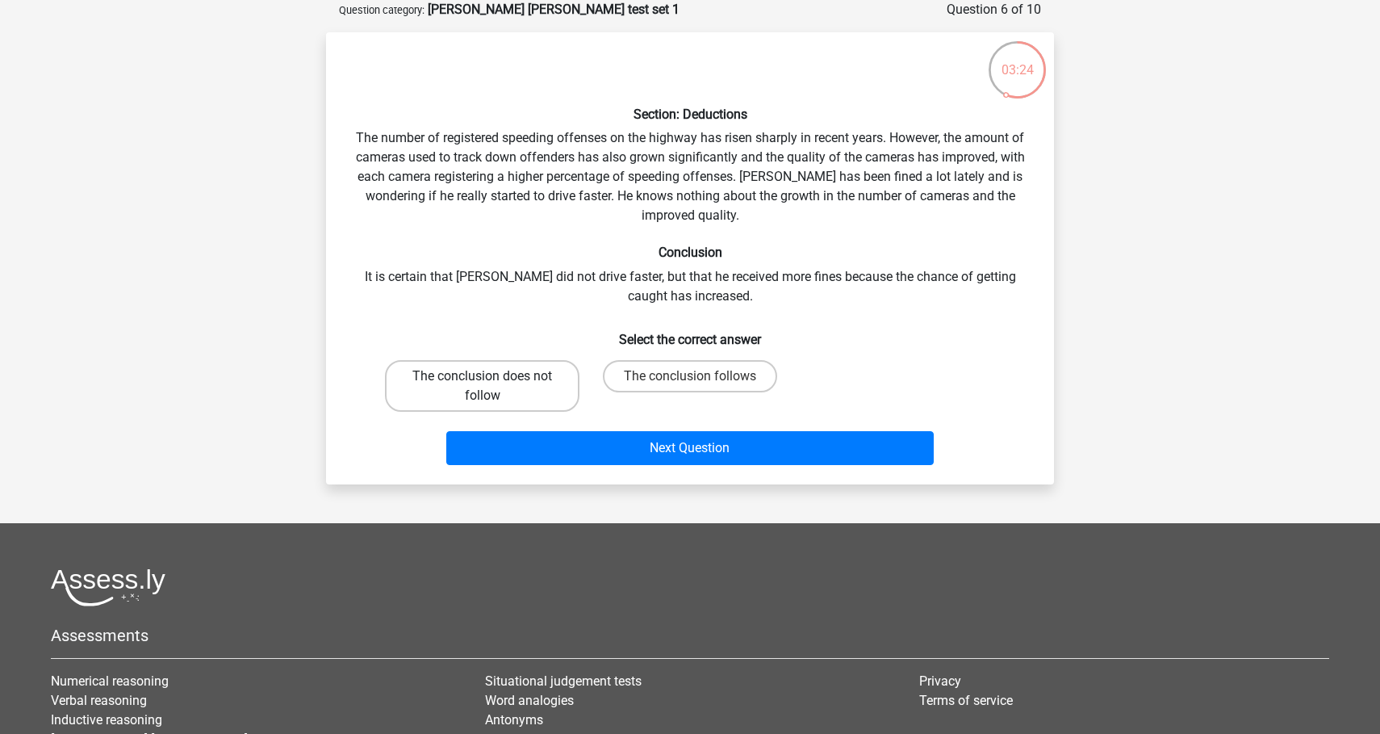
click at [532, 372] on label "The conclusion does not follow" at bounding box center [482, 386] width 194 height 52
click at [493, 376] on input "The conclusion does not follow" at bounding box center [488, 381] width 10 height 10
radio input "true"
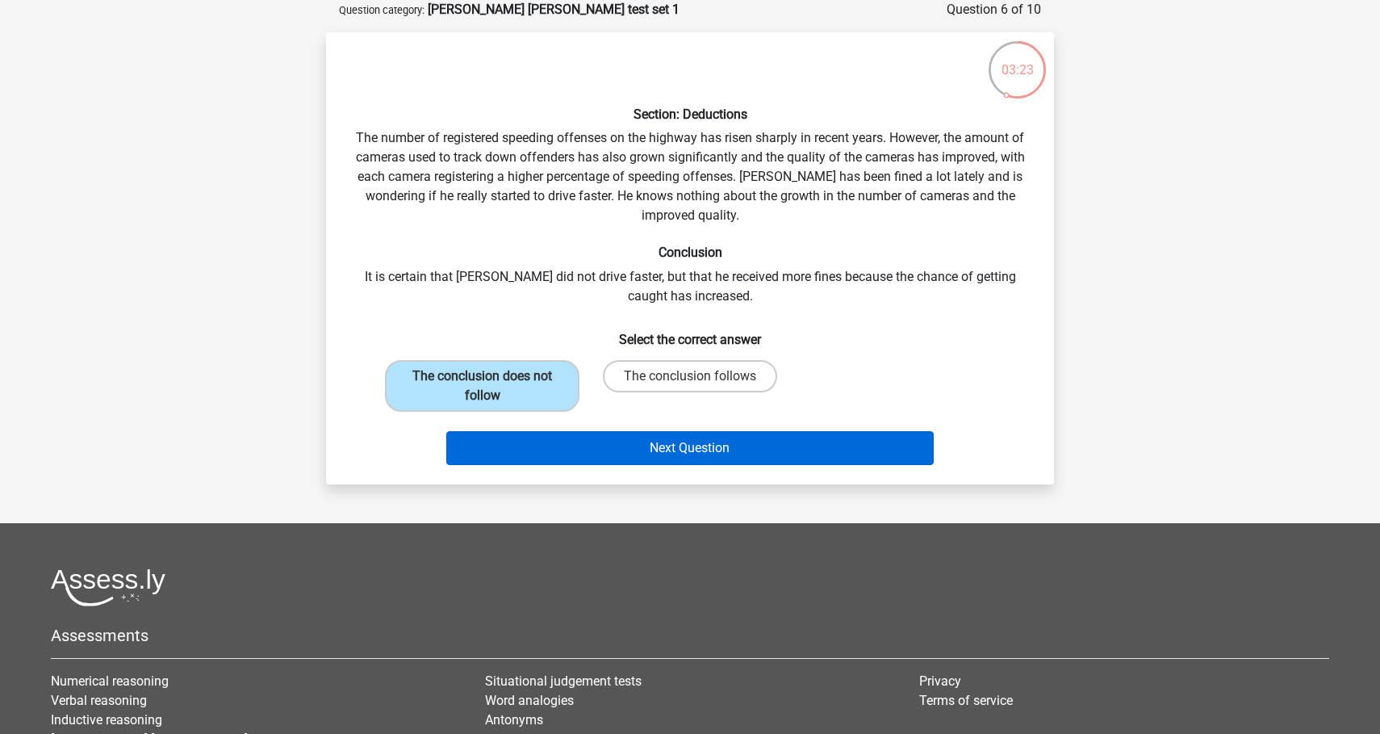
click at [703, 449] on button "Next Question" at bounding box center [690, 448] width 488 height 34
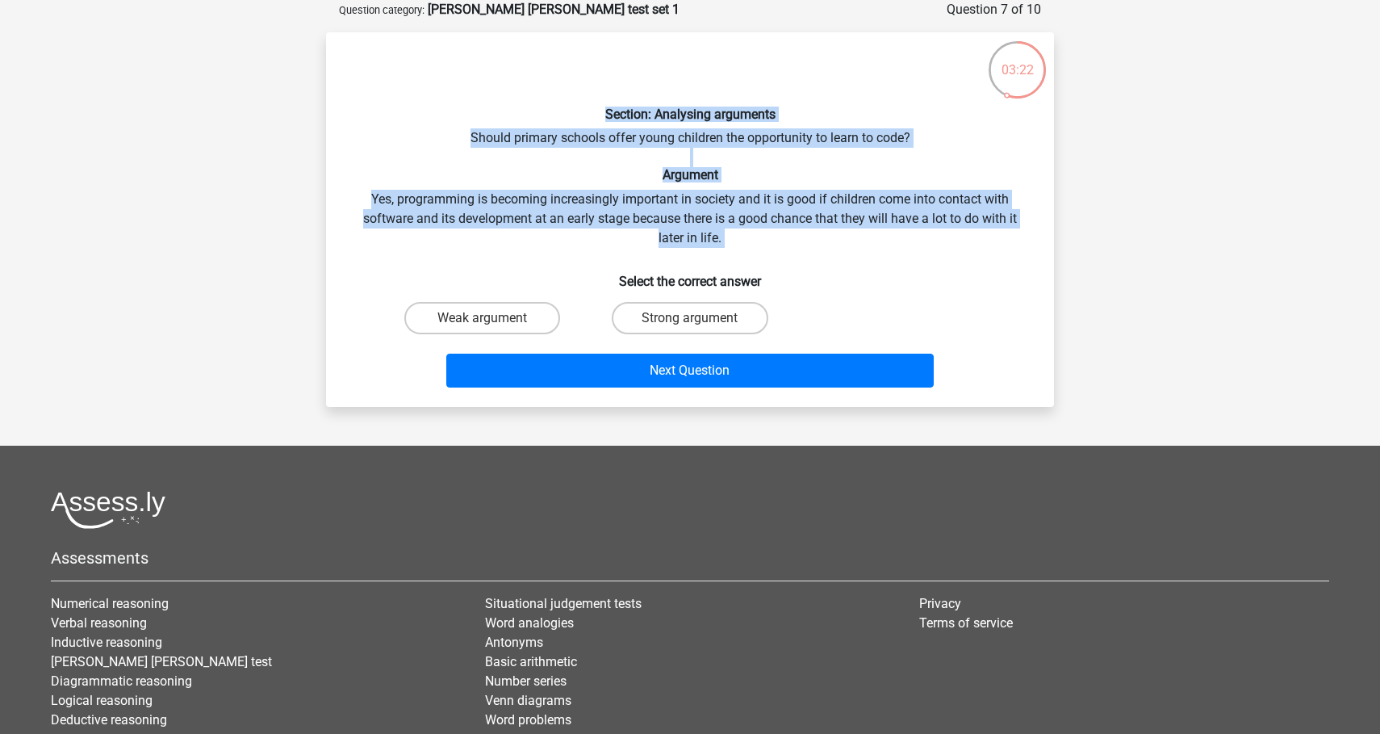
drag, startPoint x: 841, startPoint y: 248, endPoint x: 550, endPoint y: 100, distance: 326.6
click at [550, 100] on div "Section: Analysing arguments Should primary schools offer young children the op…" at bounding box center [689, 219] width 715 height 349
copy div "Section: Analysing arguments Should primary schools offer young children the op…"
click at [661, 310] on label "Strong argument" at bounding box center [690, 318] width 156 height 32
click at [690, 318] on input "Strong argument" at bounding box center [695, 323] width 10 height 10
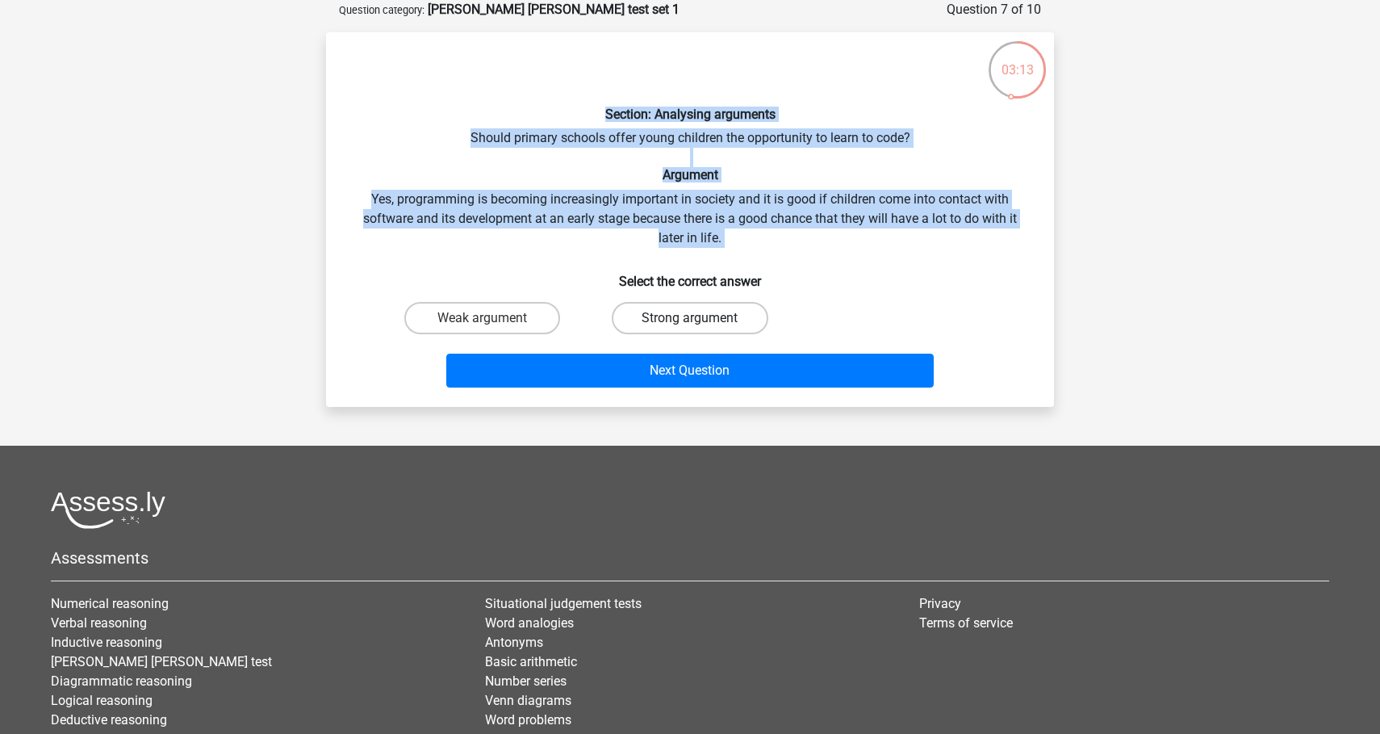
radio input "true"
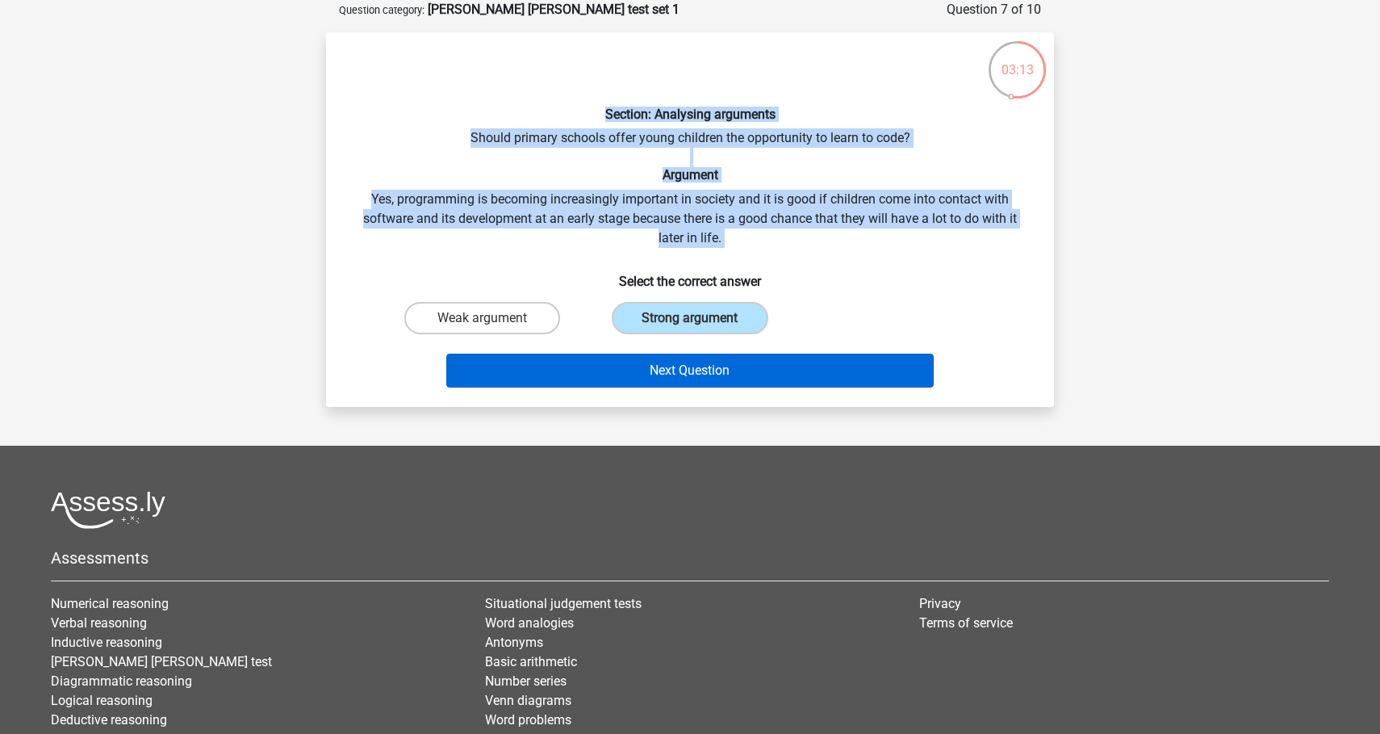
click at [675, 374] on button "Next Question" at bounding box center [690, 370] width 488 height 34
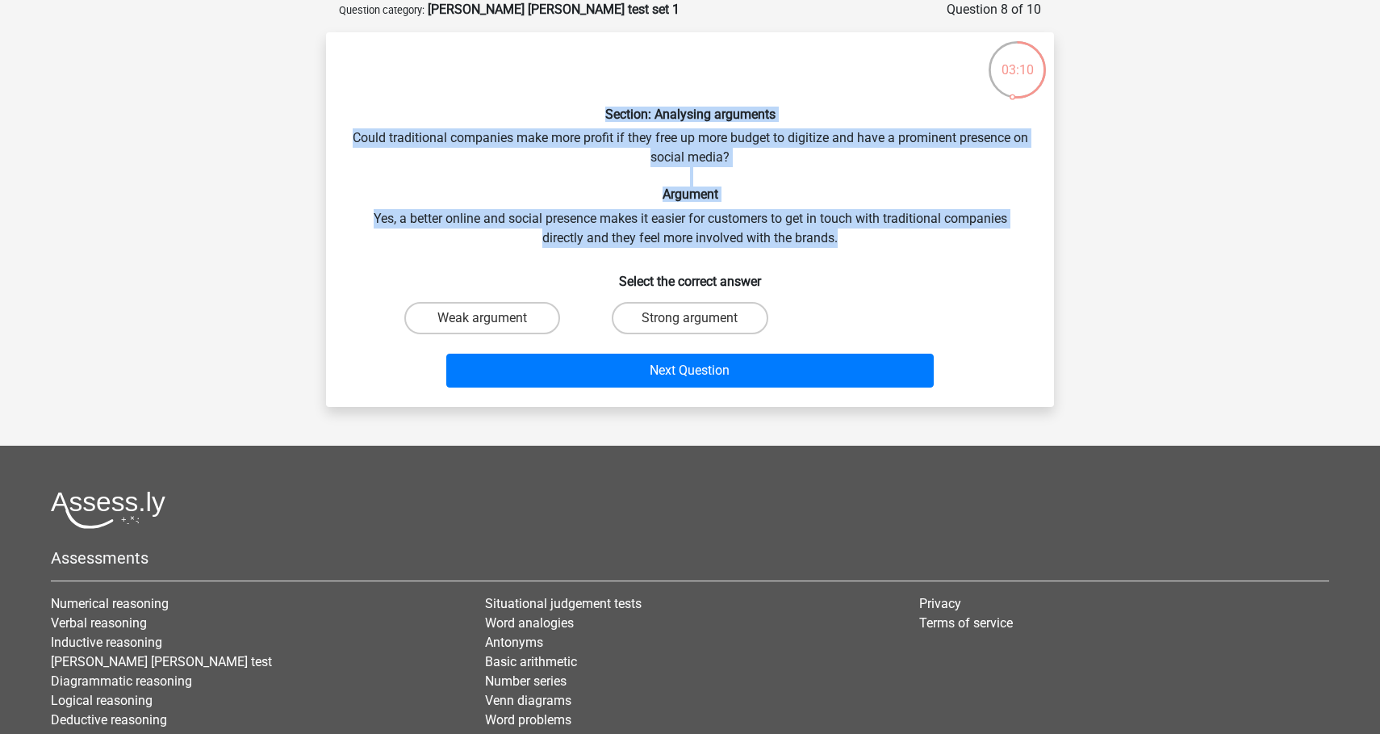
drag, startPoint x: 868, startPoint y: 238, endPoint x: 579, endPoint y: 112, distance: 315.1
click at [579, 112] on div "Section: Analysing arguments Could traditional companies make more profit if th…" at bounding box center [689, 219] width 715 height 349
copy div "Section: Analysing arguments Could traditional companies make more profit if th…"
click at [679, 315] on label "Strong argument" at bounding box center [690, 318] width 156 height 32
click at [690, 318] on input "Strong argument" at bounding box center [695, 323] width 10 height 10
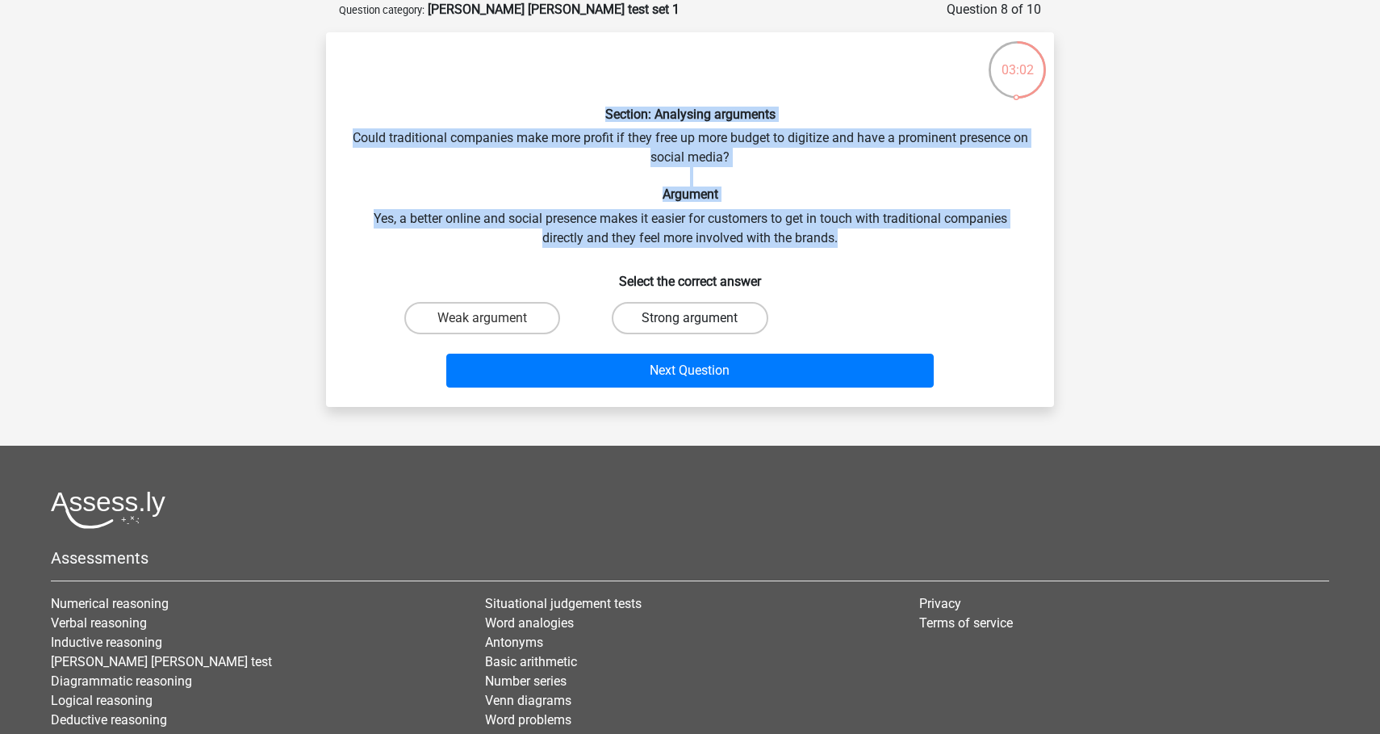
radio input "true"
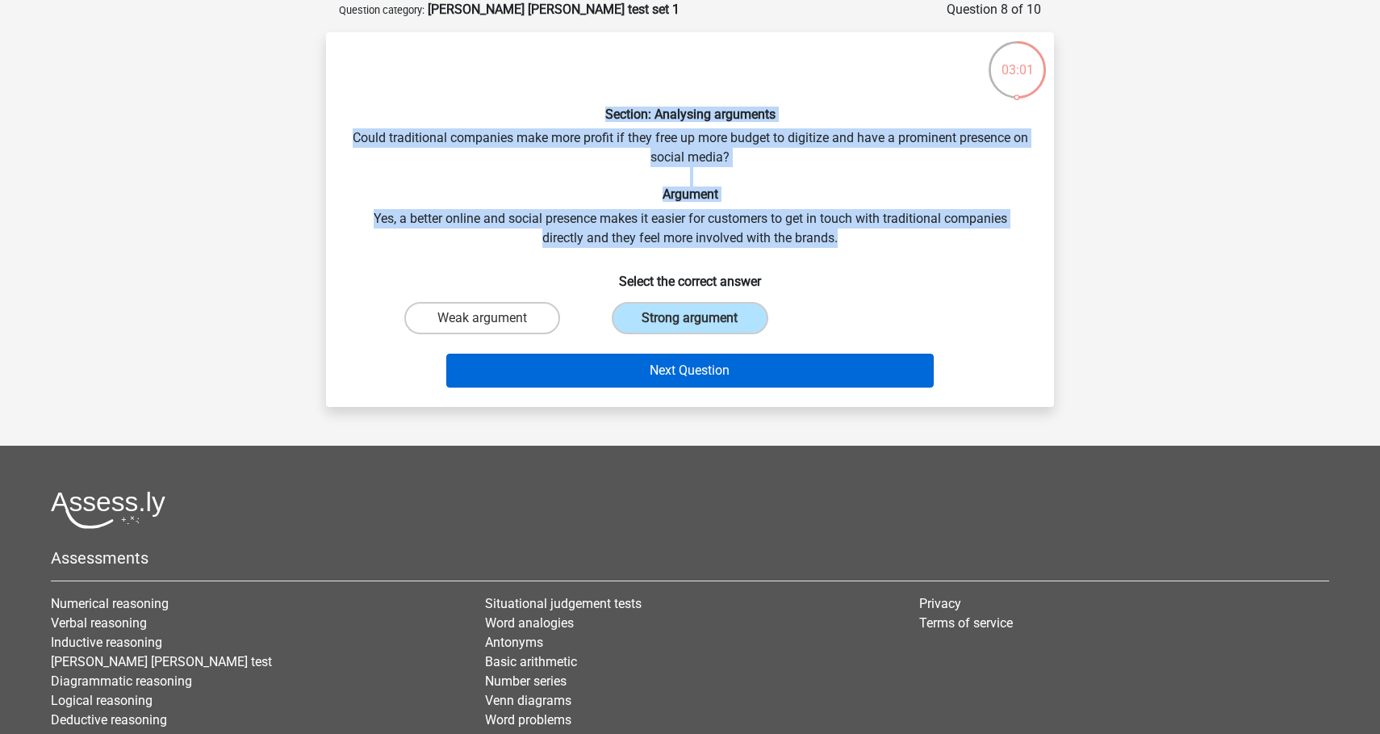
click at [708, 372] on button "Next Question" at bounding box center [690, 370] width 488 height 34
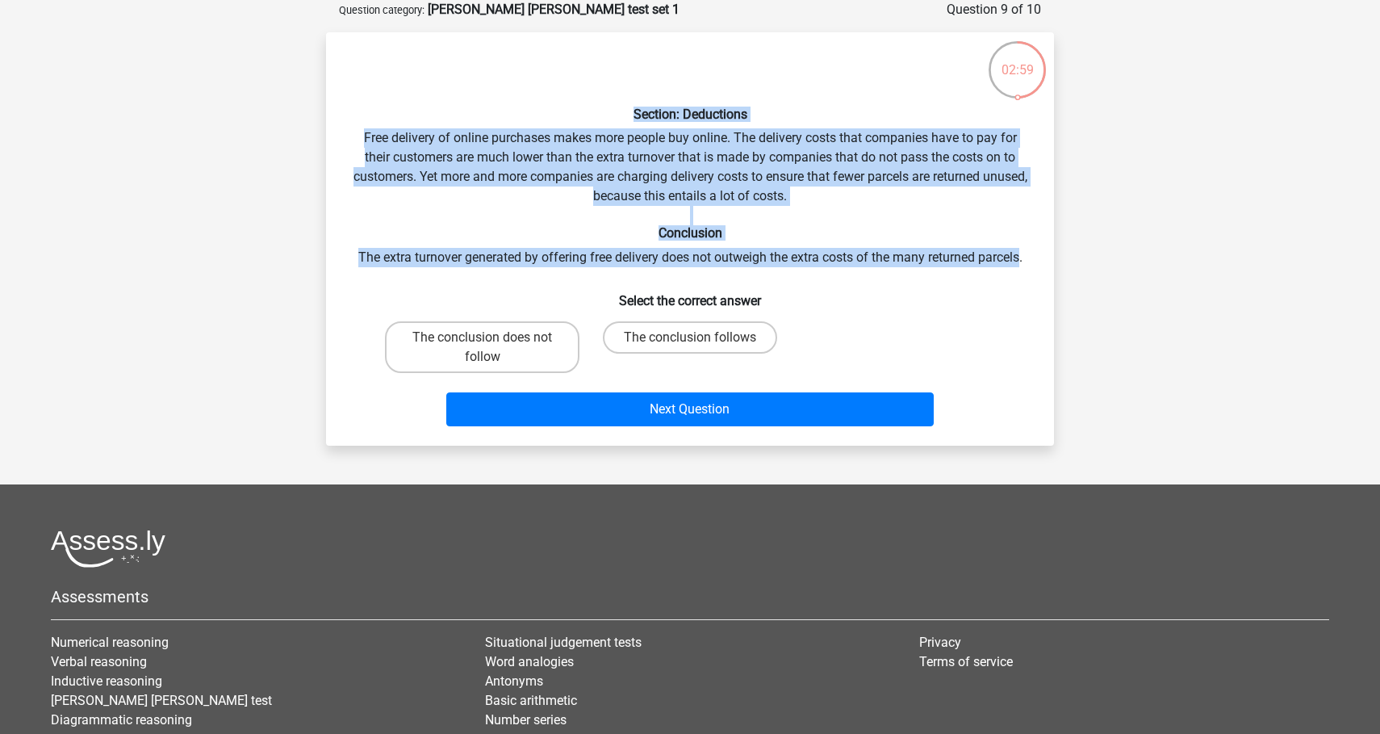
drag, startPoint x: 1021, startPoint y: 260, endPoint x: 581, endPoint y: 101, distance: 467.7
click at [581, 101] on div "Section: Deductions Free delivery of online purchases makes more people buy onl…" at bounding box center [689, 238] width 715 height 387
copy div "Section: Deductions Free delivery of online purchases makes more people buy onl…"
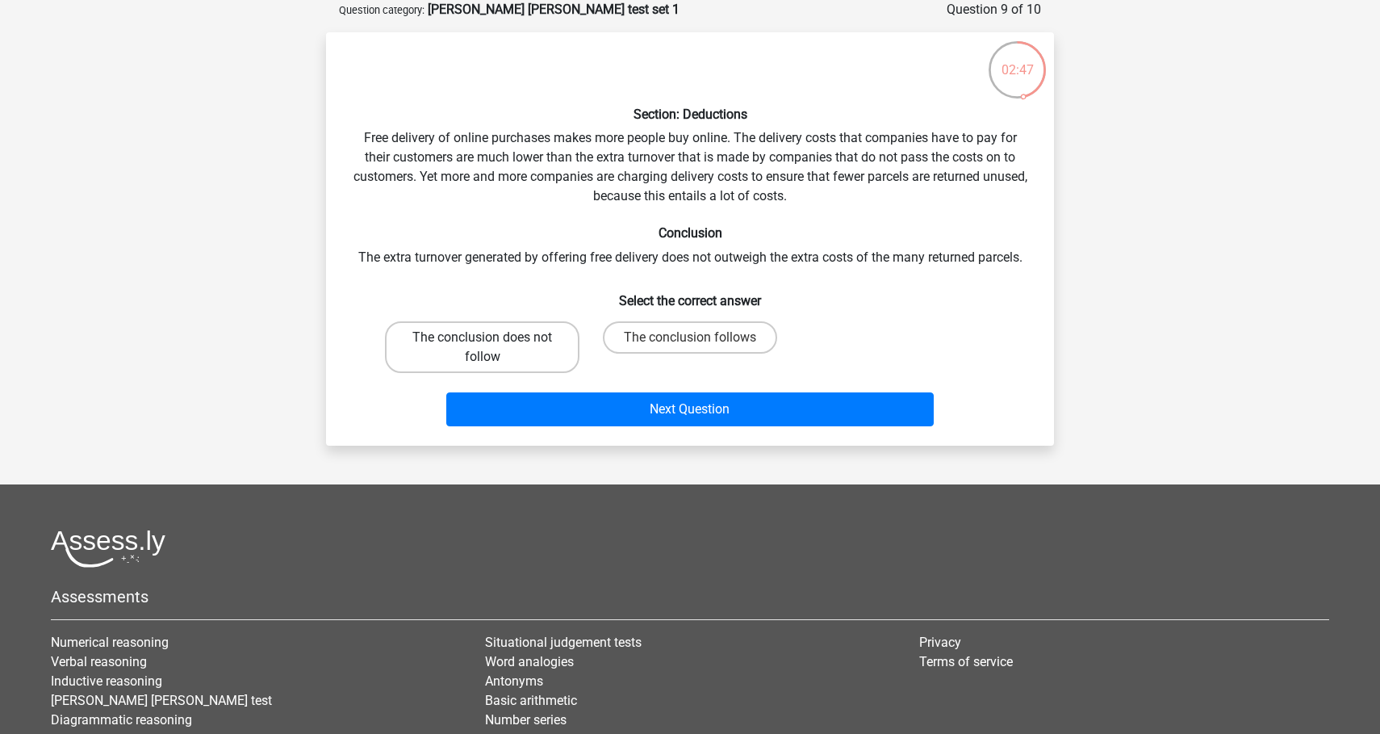
click at [533, 328] on label "The conclusion does not follow" at bounding box center [482, 347] width 194 height 52
click at [493, 337] on input "The conclusion does not follow" at bounding box center [488, 342] width 10 height 10
radio input "true"
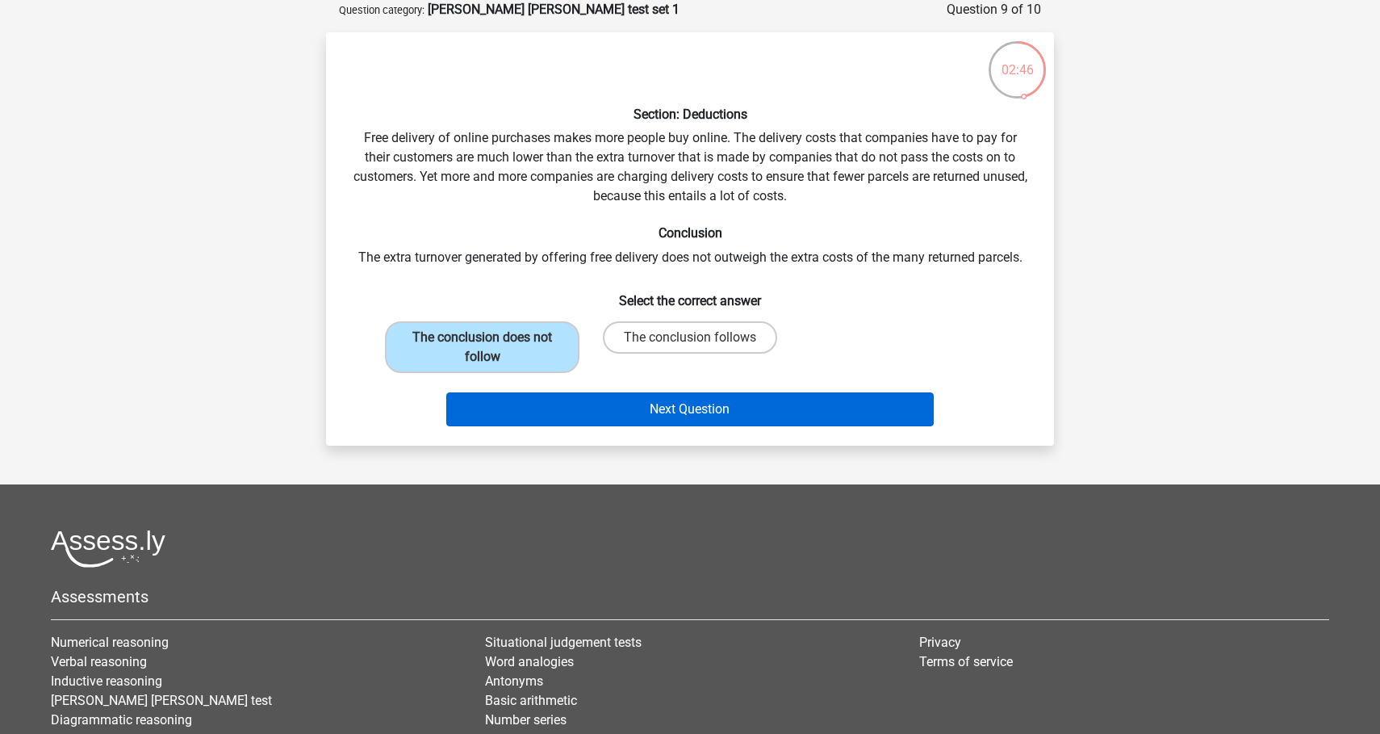
click at [622, 404] on button "Next Question" at bounding box center [690, 409] width 488 height 34
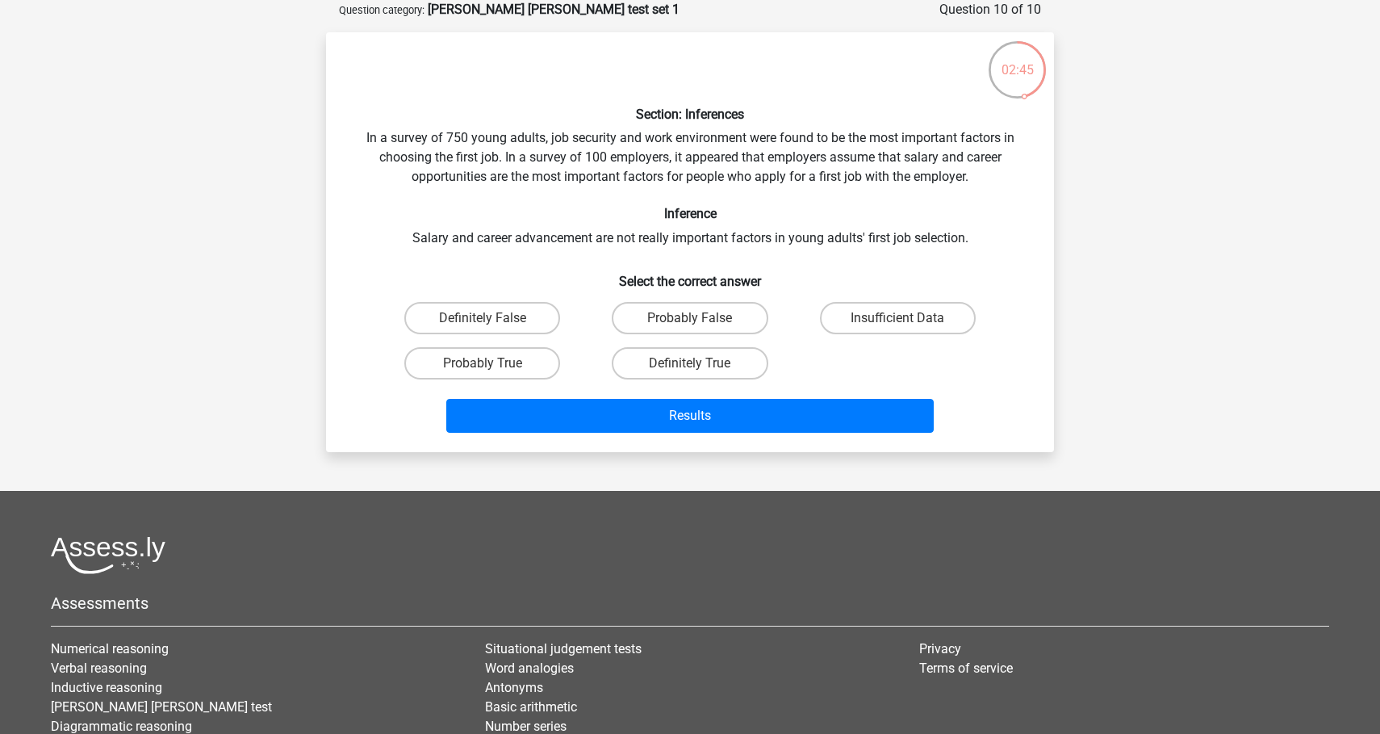
click at [964, 233] on div "Section: Inferences In a survey of 750 young adults, job security and work envi…" at bounding box center [689, 242] width 715 height 394
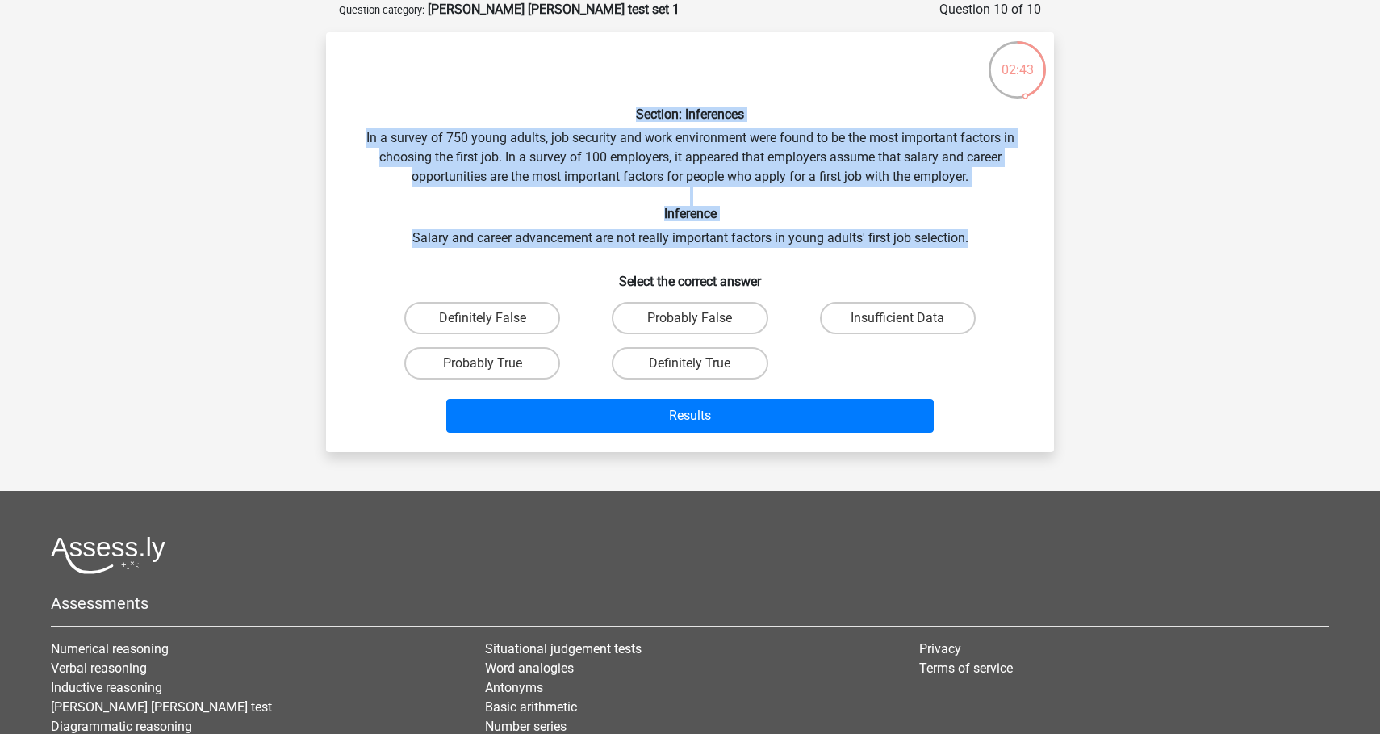
drag, startPoint x: 970, startPoint y: 233, endPoint x: 588, endPoint y: 113, distance: 400.2
click at [588, 113] on div "Section: Inferences In a survey of 750 young adults, job security and work envi…" at bounding box center [689, 242] width 715 height 394
copy div "Section: Inferences In a survey of 750 young adults, job security and work envi…"
click at [678, 315] on label "Probably False" at bounding box center [690, 318] width 156 height 32
click at [690, 318] on input "Probably False" at bounding box center [695, 323] width 10 height 10
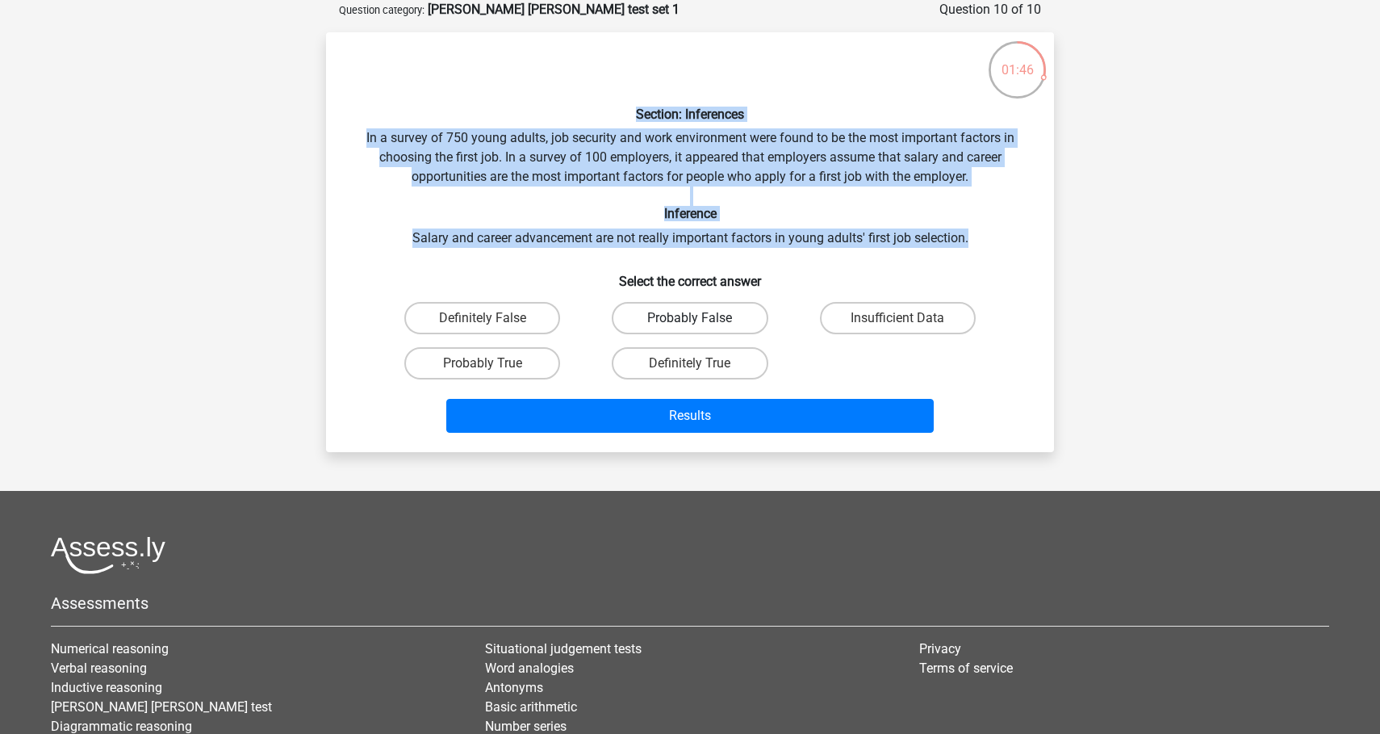
radio input "true"
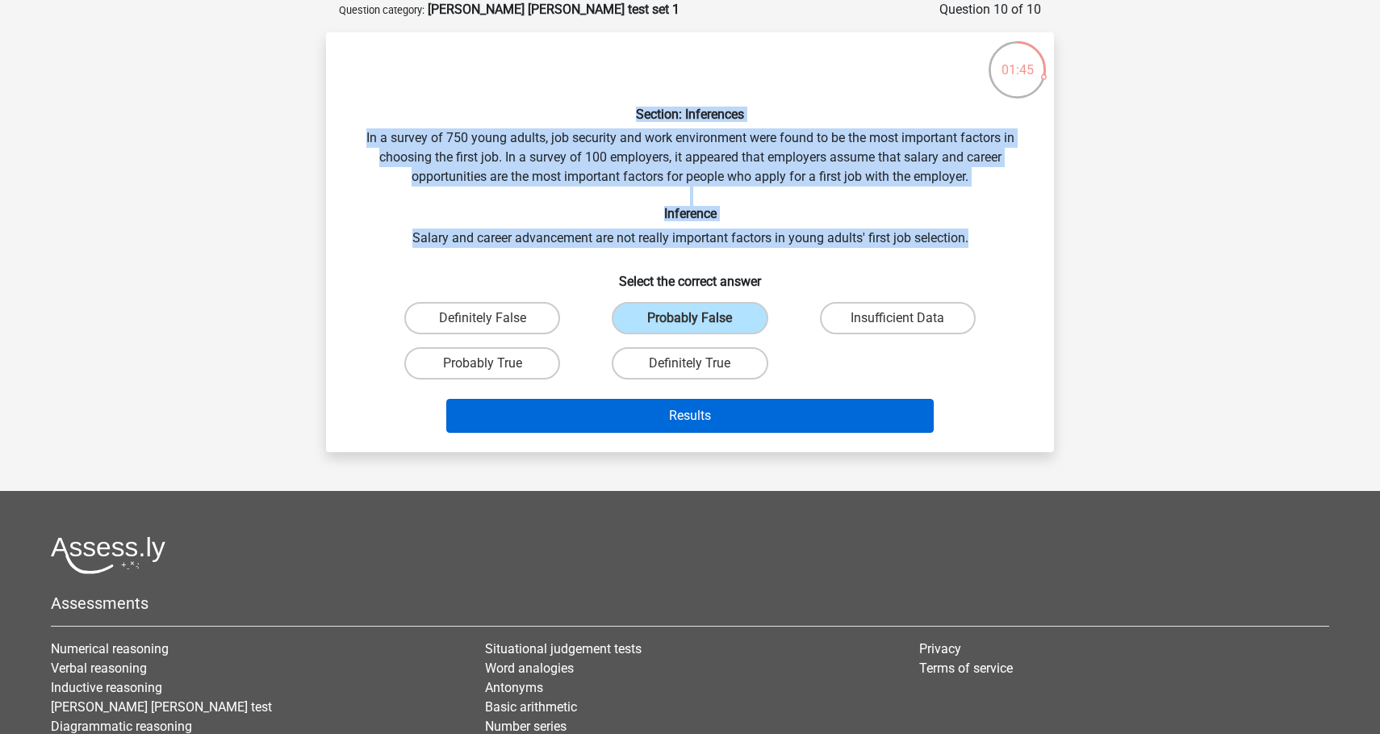
click at [772, 410] on button "Results" at bounding box center [690, 416] width 488 height 34
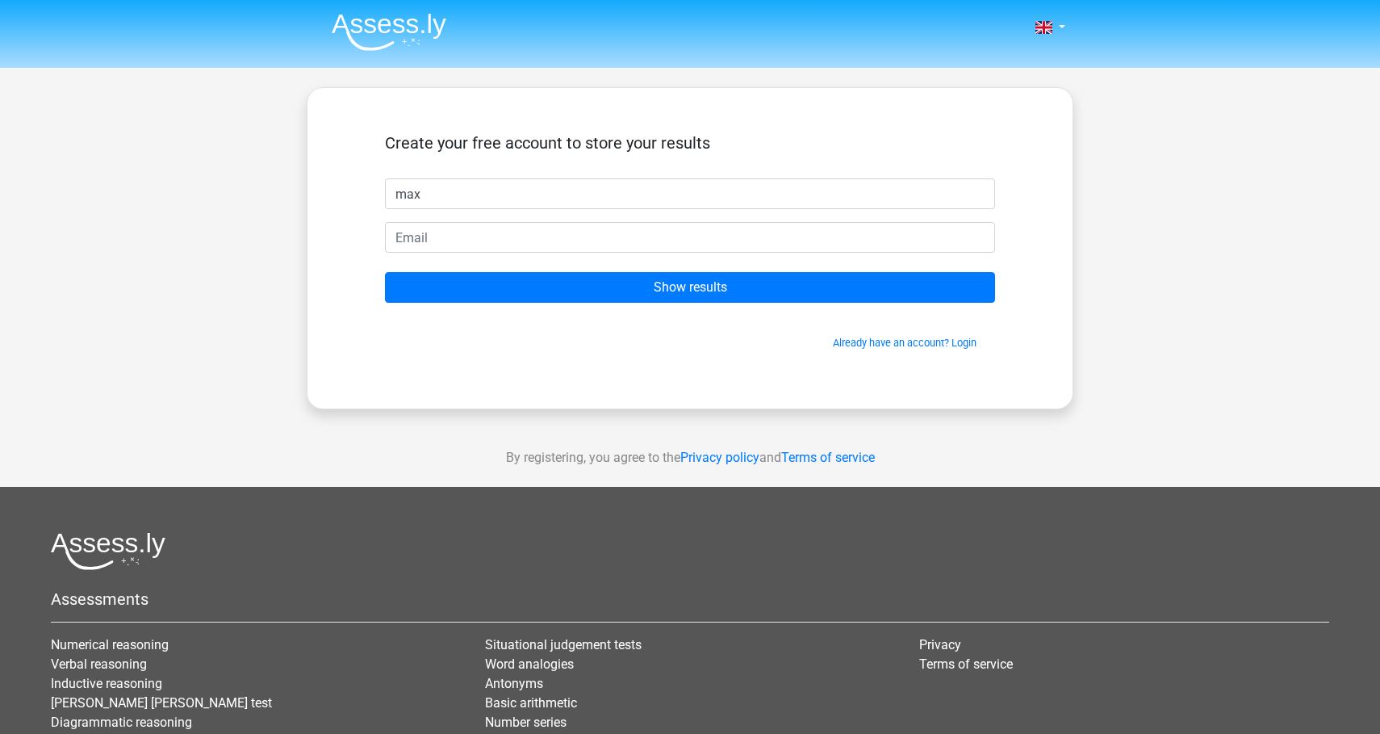
type input "max"
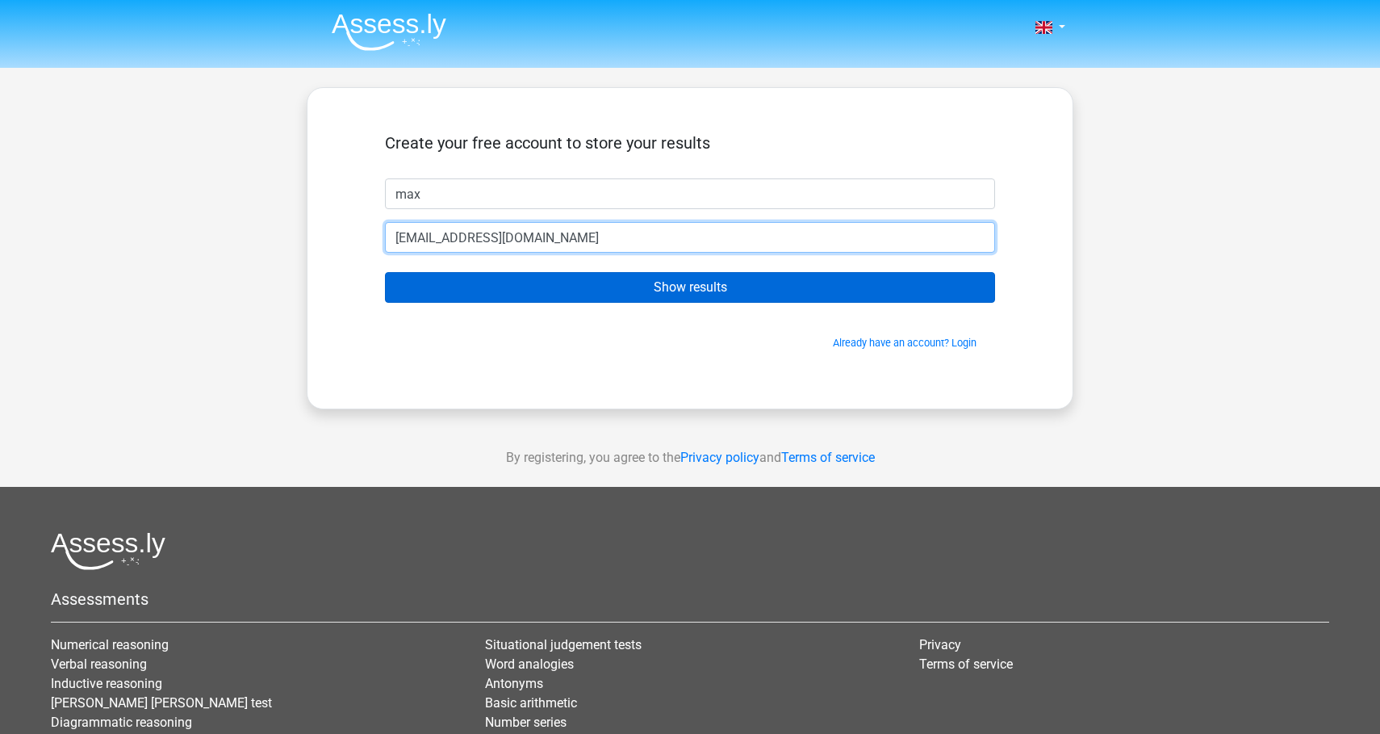
type input "[EMAIL_ADDRESS][DOMAIN_NAME]"
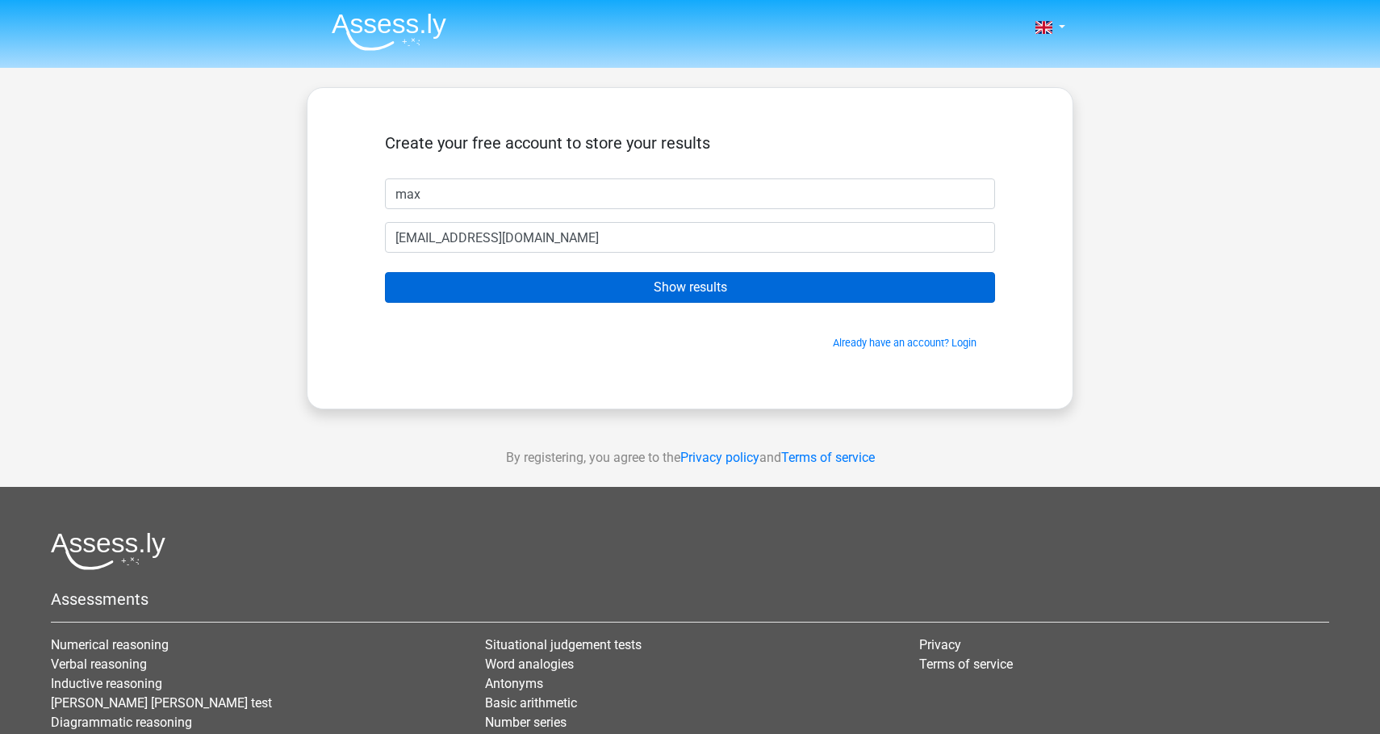
click at [634, 275] on input "Show results" at bounding box center [690, 287] width 610 height 31
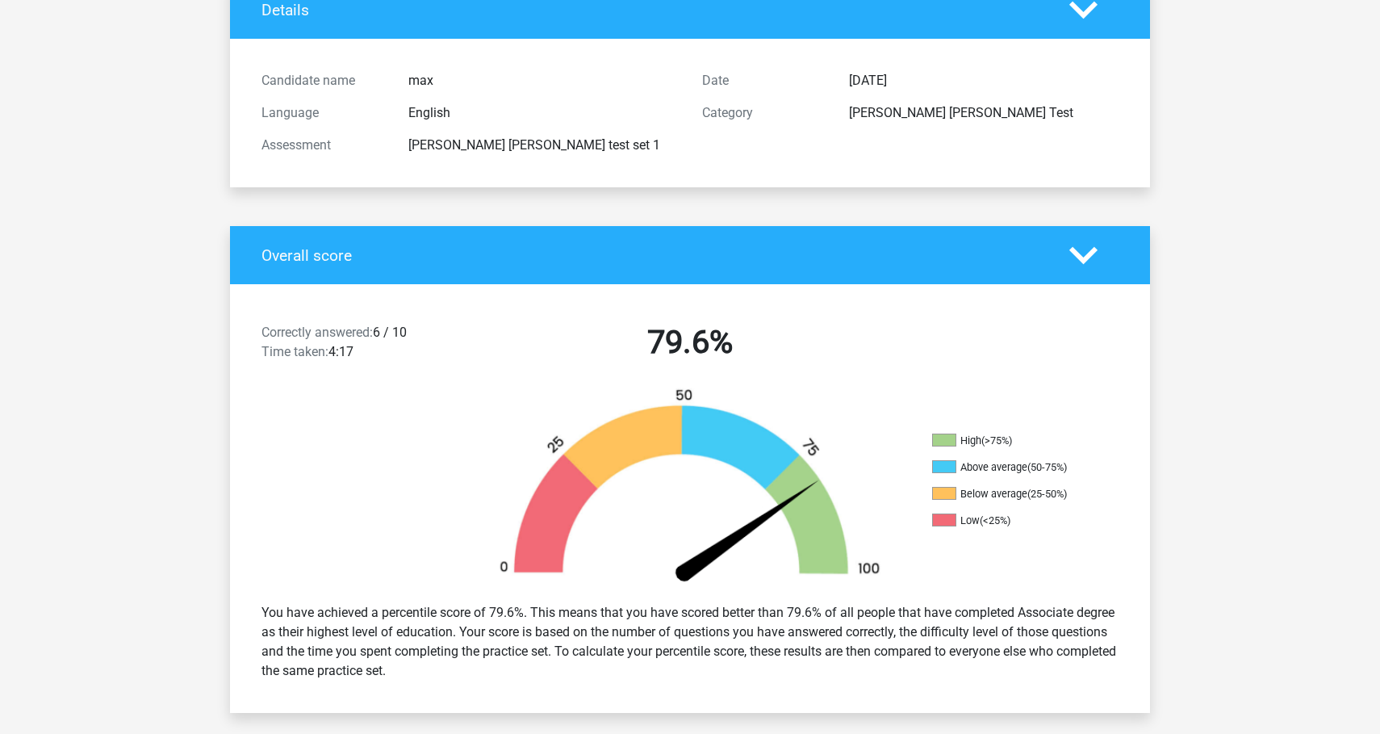
scroll to position [120, 0]
